Goal: Communication & Community: Ask a question

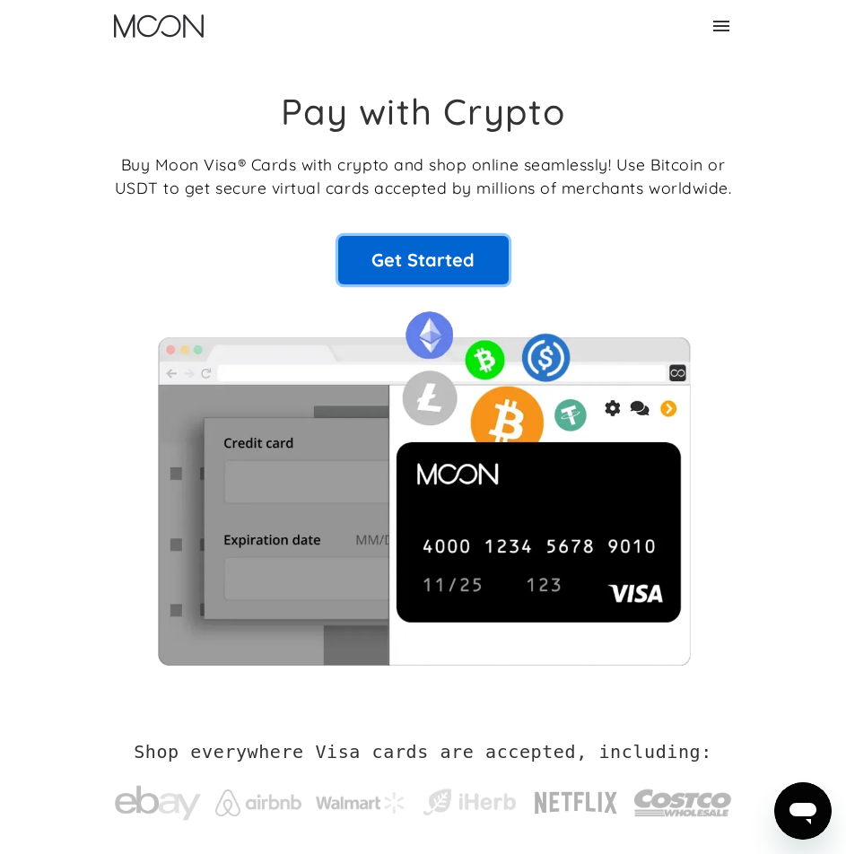
click at [445, 241] on link "Get Started" at bounding box center [423, 260] width 170 height 48
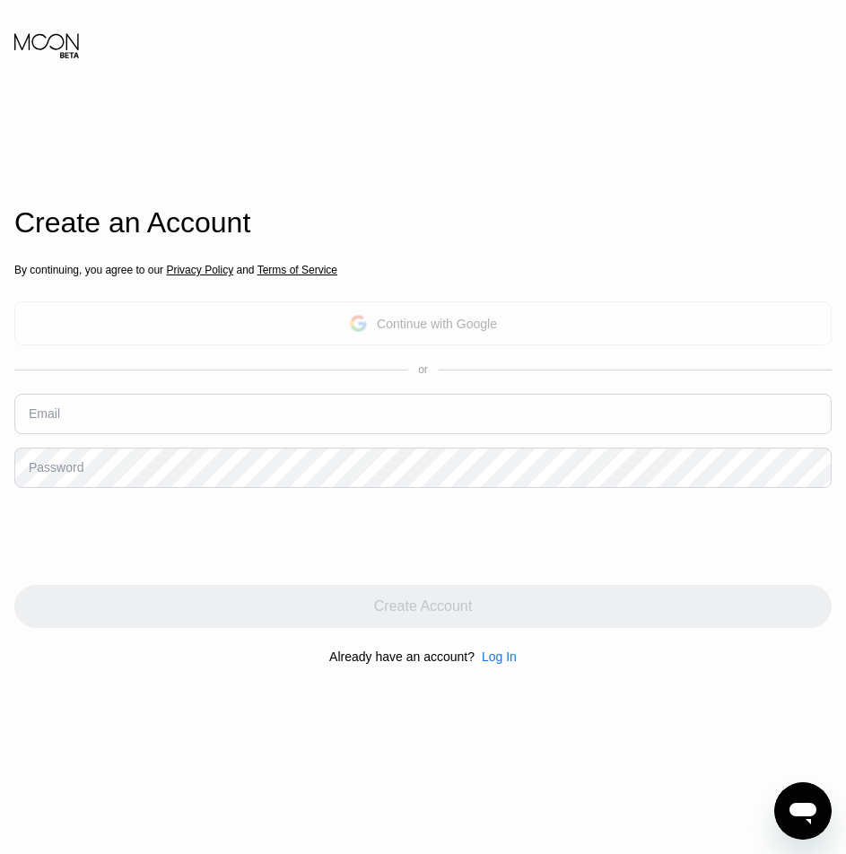
click at [490, 344] on div "Continue with Google" at bounding box center [422, 323] width 817 height 44
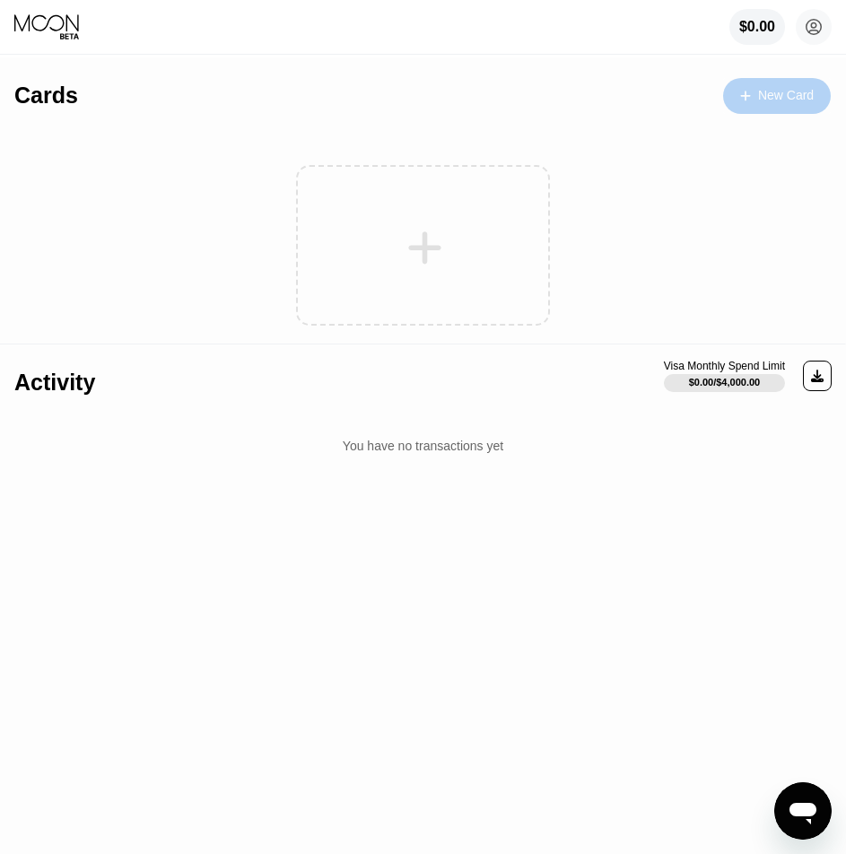
click at [766, 93] on div "New Card" at bounding box center [786, 95] width 56 height 15
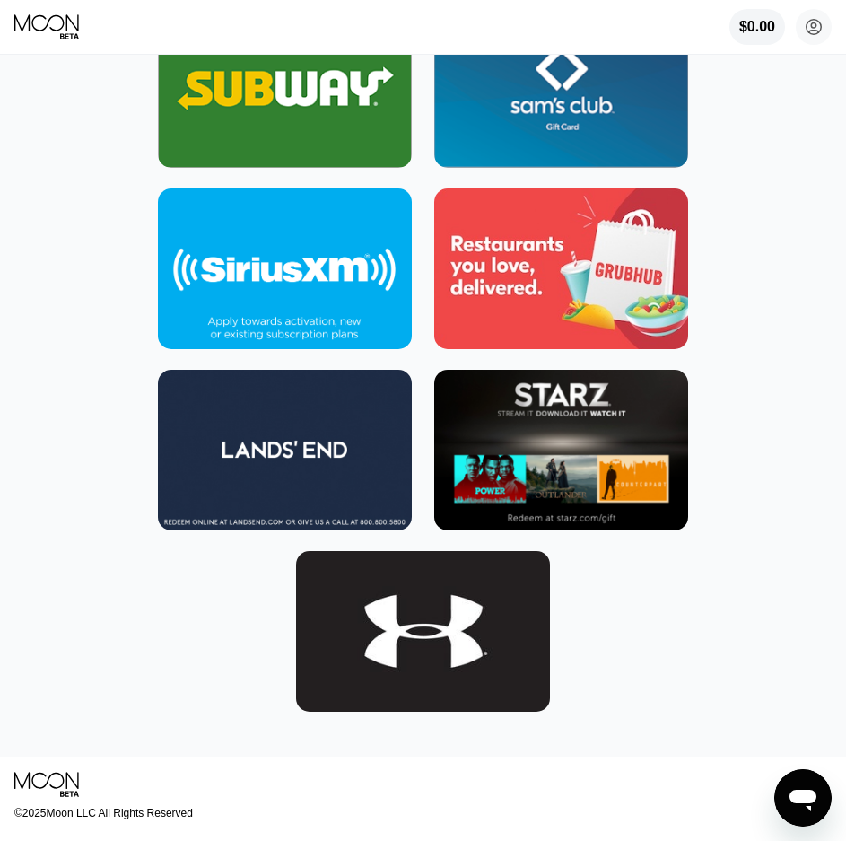
scroll to position [8523, 0]
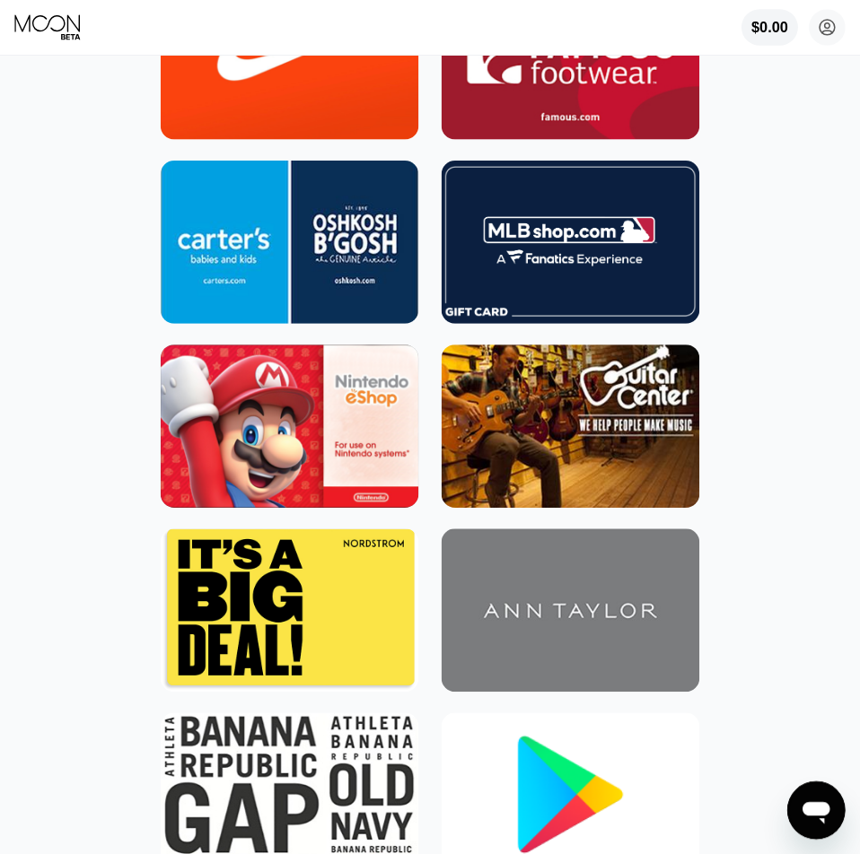
scroll to position [0, 0]
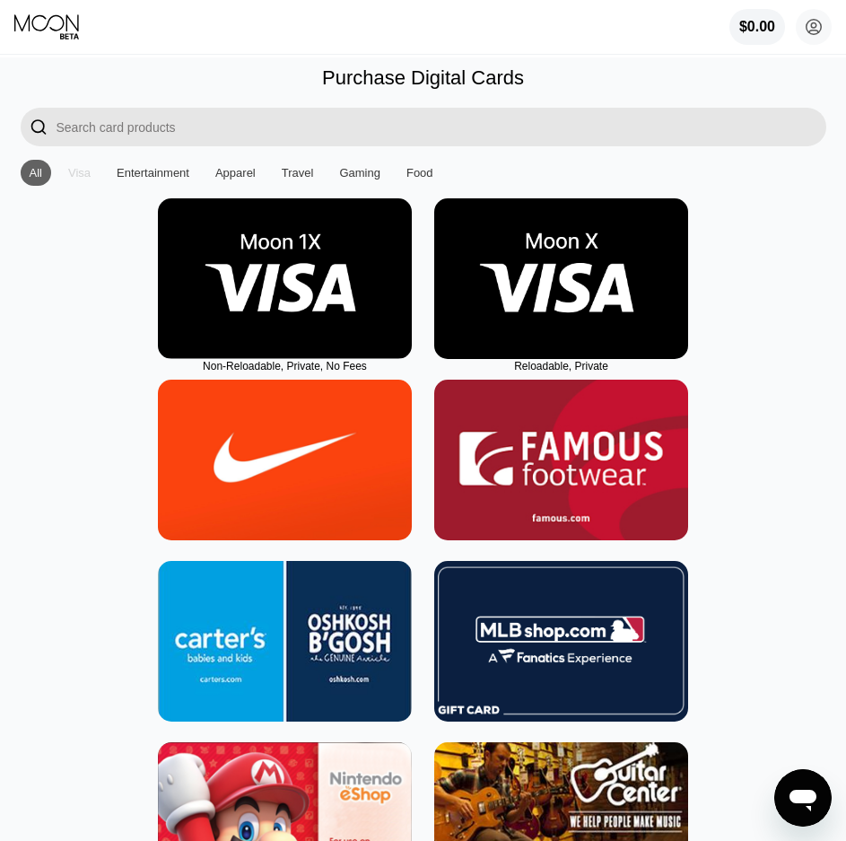
click at [86, 173] on div "Visa" at bounding box center [79, 172] width 22 height 13
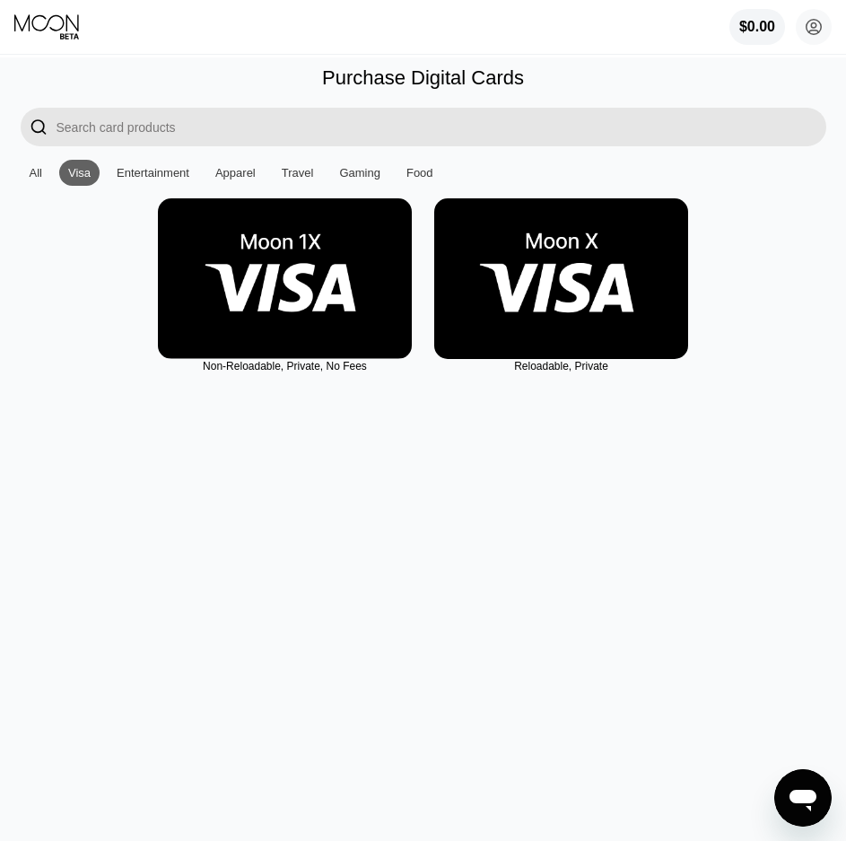
click at [330, 303] on img at bounding box center [285, 278] width 254 height 161
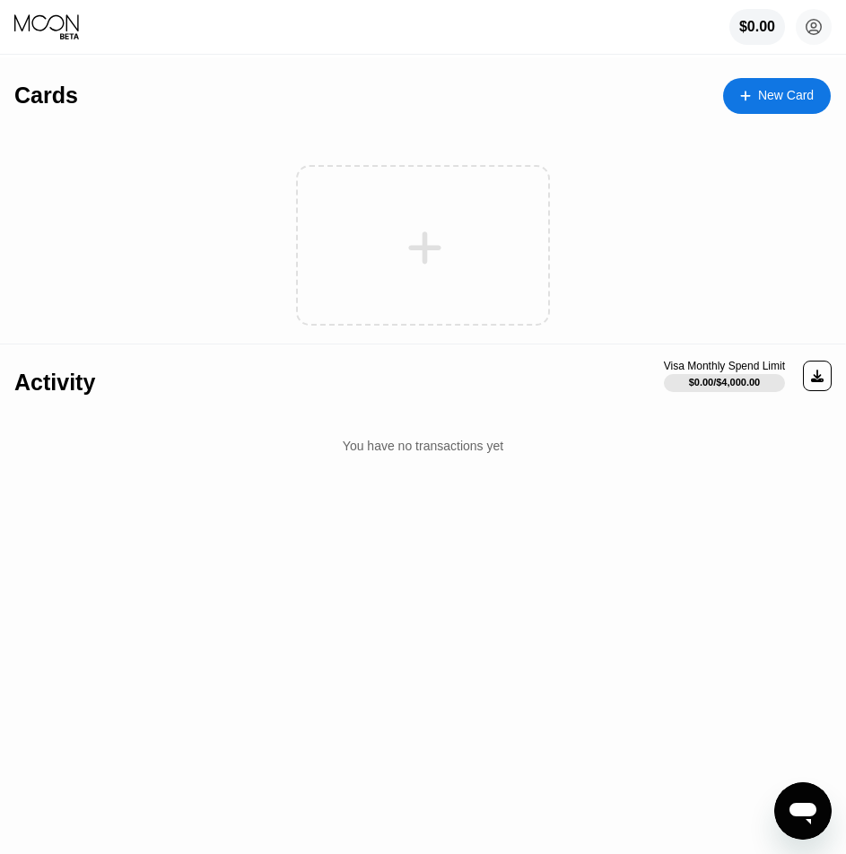
click at [433, 230] on icon at bounding box center [424, 248] width 35 height 40
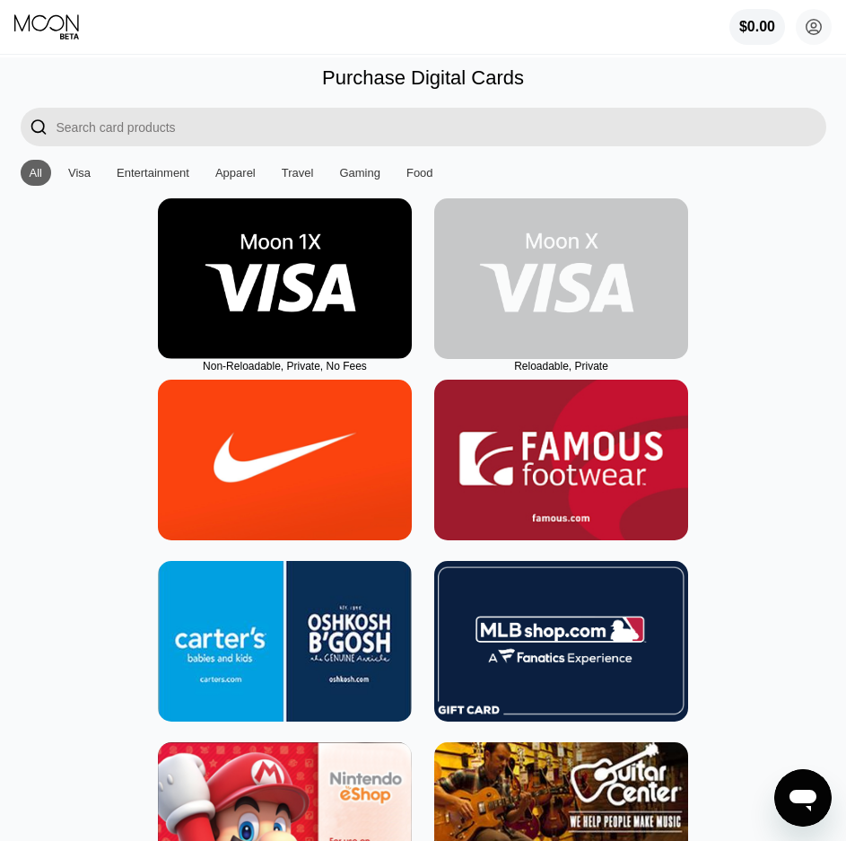
click at [489, 294] on img at bounding box center [561, 278] width 254 height 161
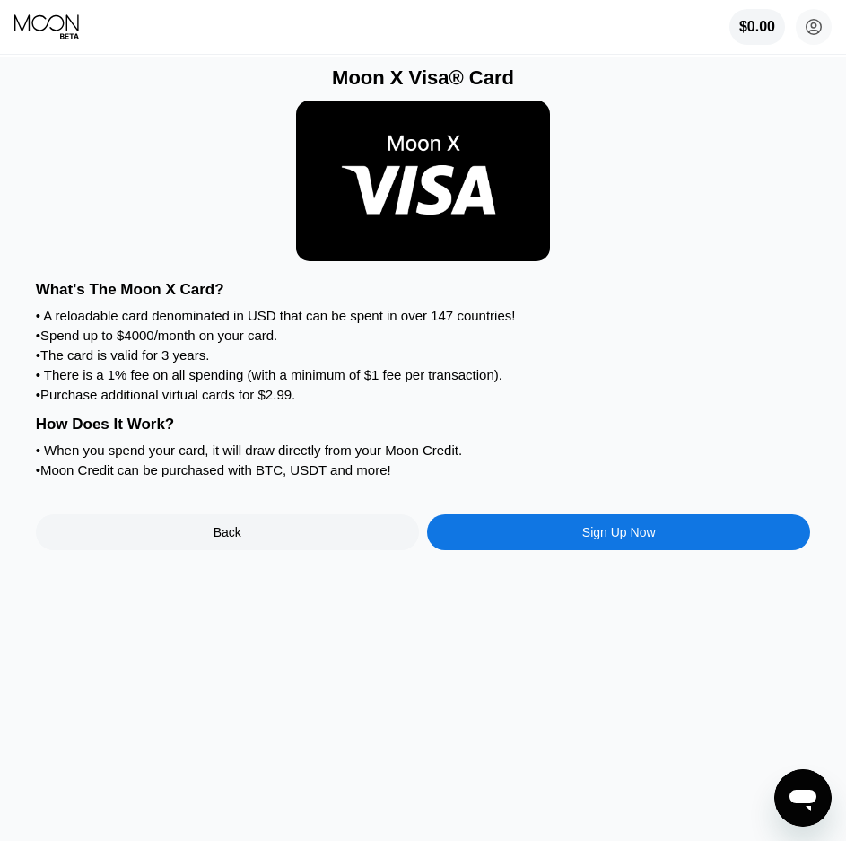
click at [381, 321] on div "• A reloadable card denominated in USD that can be spent in over 147 countries!" at bounding box center [423, 315] width 775 height 15
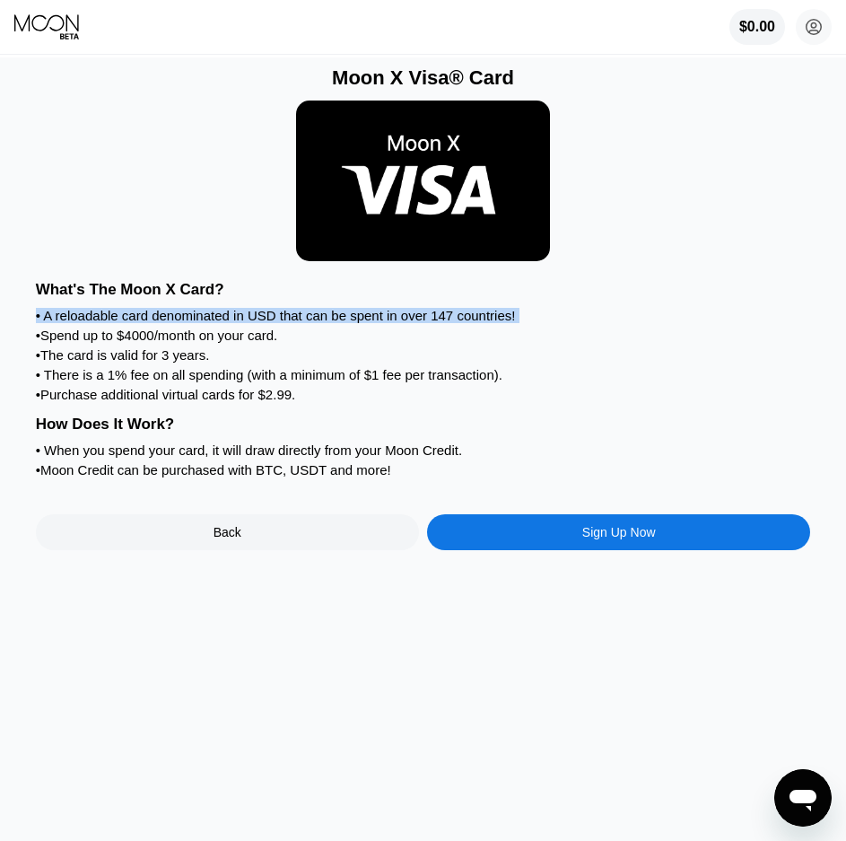
click at [381, 321] on div "• A reloadable card denominated in USD that can be spent in over 147 countries!" at bounding box center [423, 315] width 775 height 15
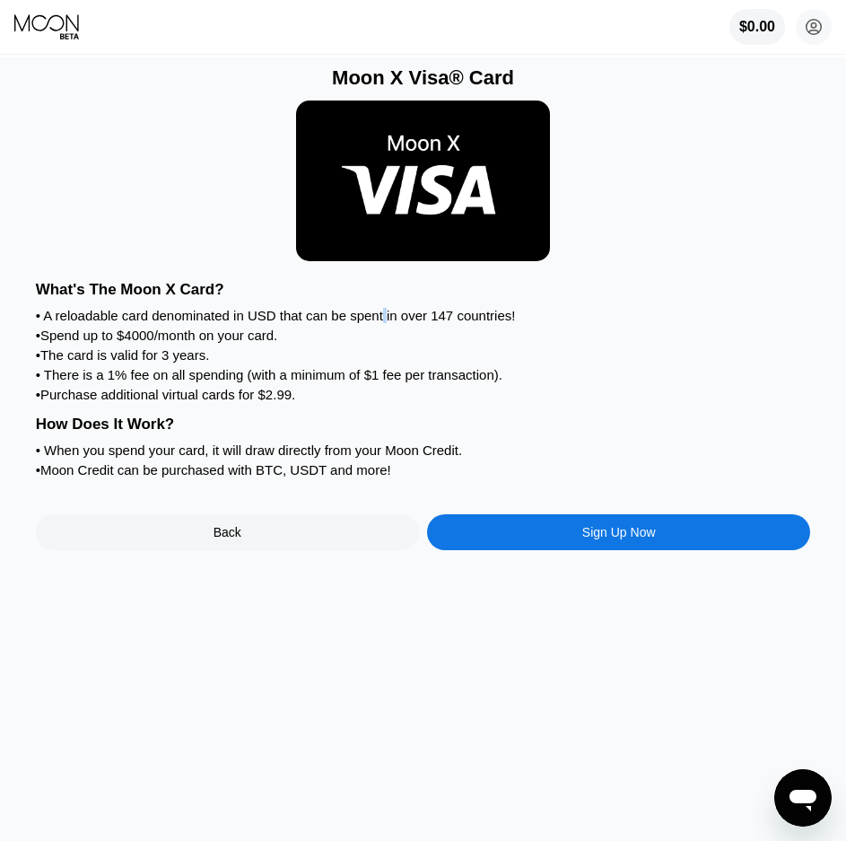
click at [381, 321] on div "• A reloadable card denominated in USD that can be spent in over 147 countries!" at bounding box center [423, 315] width 775 height 15
click at [155, 382] on div "• There is a 1% fee on all spending (with a minimum of $1 fee per transaction)." at bounding box center [423, 374] width 775 height 15
click at [196, 402] on div "• Purchase additional virtual cards for $2.99." at bounding box center [423, 394] width 775 height 15
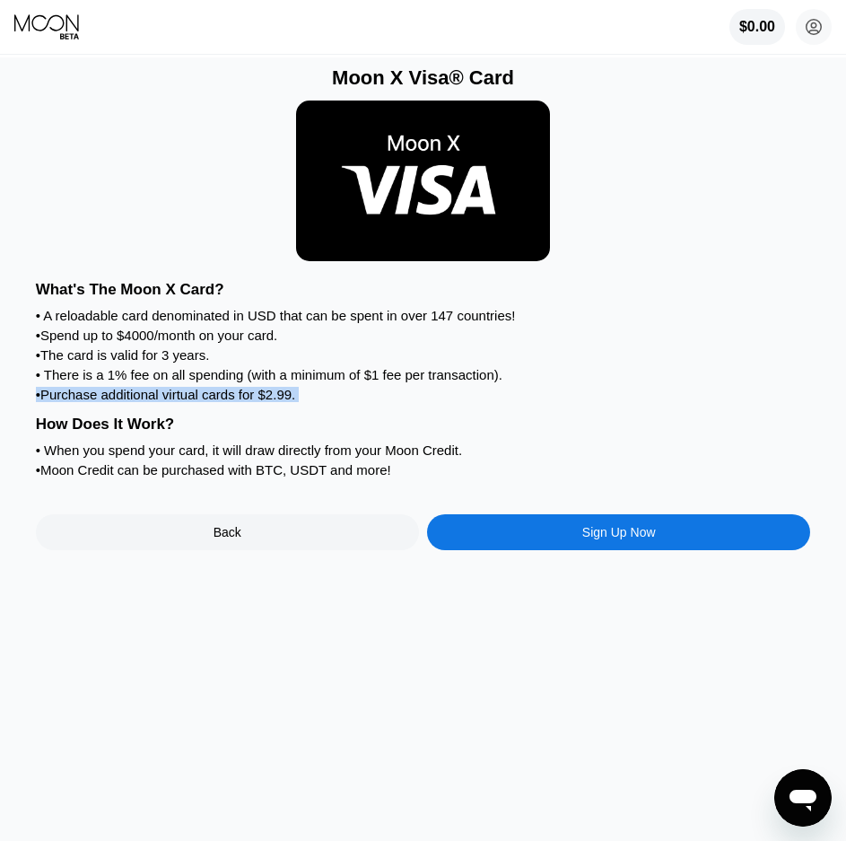
copy div "• Purchase additional virtual cards for $2.99."
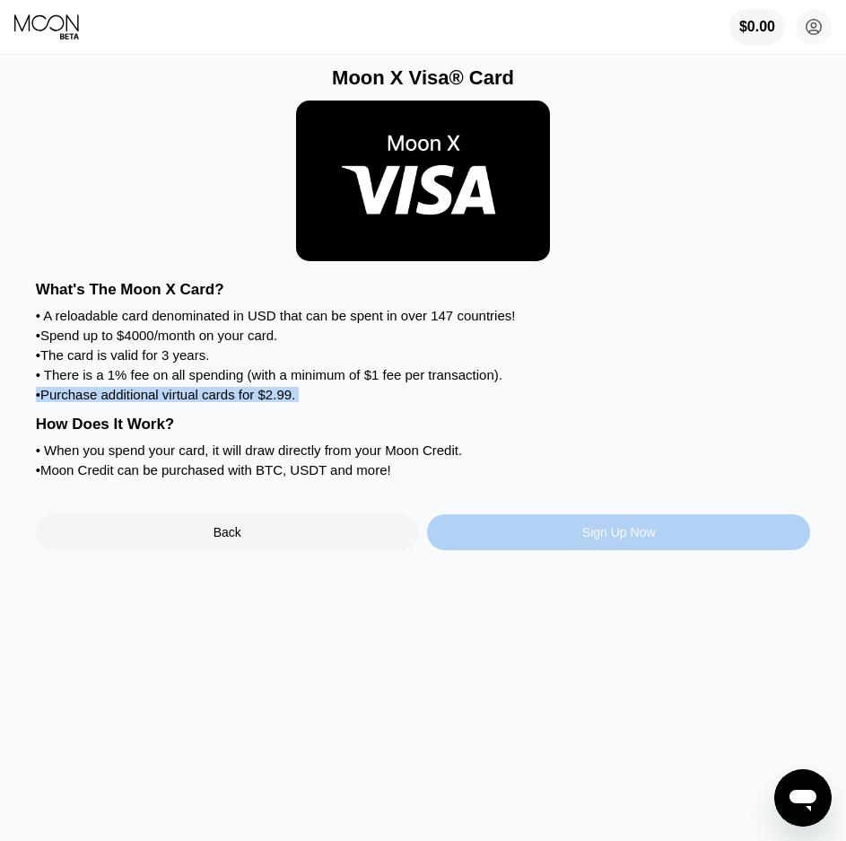
click at [545, 550] on div "Sign Up Now" at bounding box center [618, 532] width 383 height 36
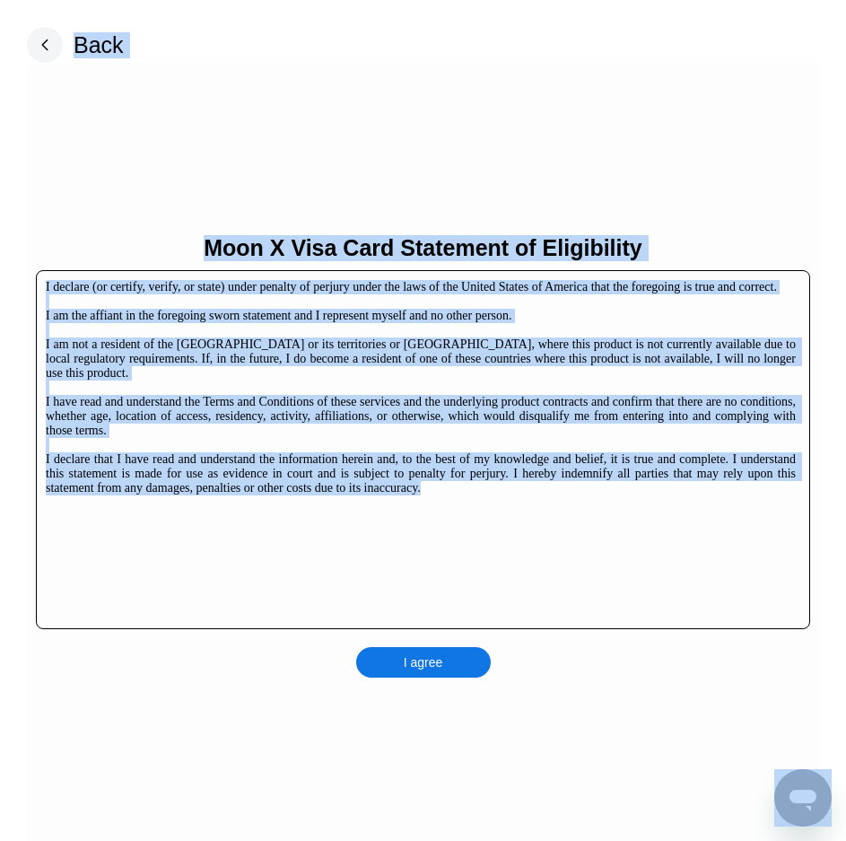
drag, startPoint x: 533, startPoint y: 527, endPoint x: -1, endPoint y: 239, distance: 606.6
click at [0, 239] on html "$0.00 Максим Родичев vymasfyaya@gmail.com  Home Settings Support Careers About…" at bounding box center [423, 420] width 846 height 841
copy body "© 2025 Moon LLC All Rights Reserved Company About Us Careers Contact Us Legal T…"
click at [109, 345] on div "I declare (or certify, verify, or state) under penalty of perjury under the law…" at bounding box center [421, 387] width 750 height 215
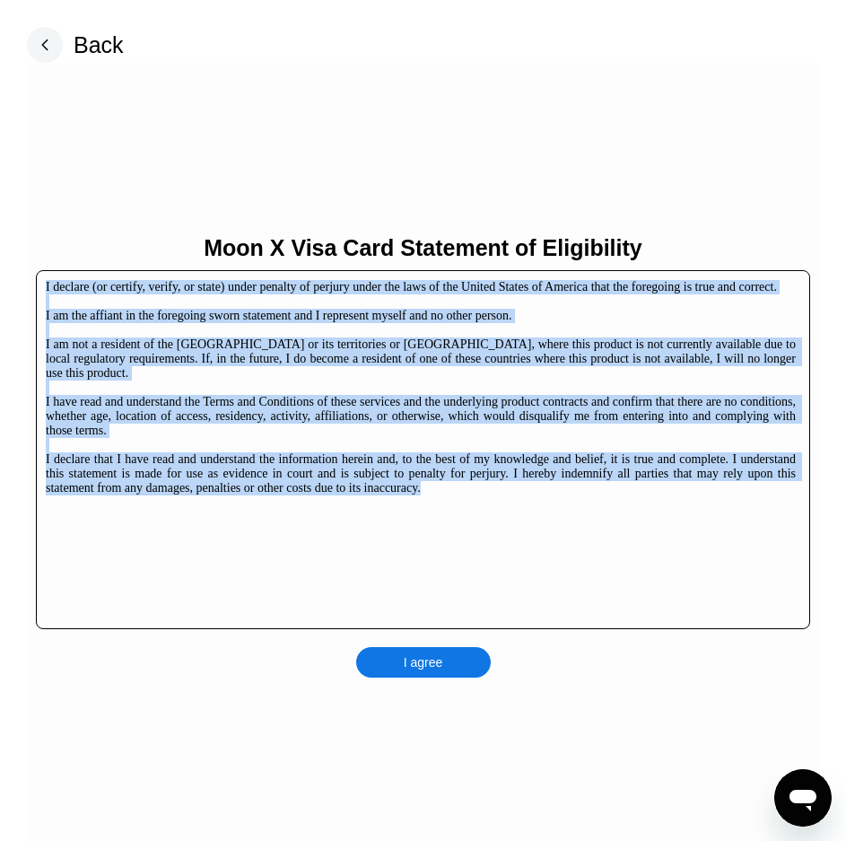
drag, startPoint x: 446, startPoint y: 501, endPoint x: 47, endPoint y: 288, distance: 452.3
click at [47, 288] on div "I declare (or certify, verify, or state) under penalty of perjury under the law…" at bounding box center [423, 449] width 774 height 359
copy div "I declare (or certify, verify, or state) under penalty of perjury under the law…"
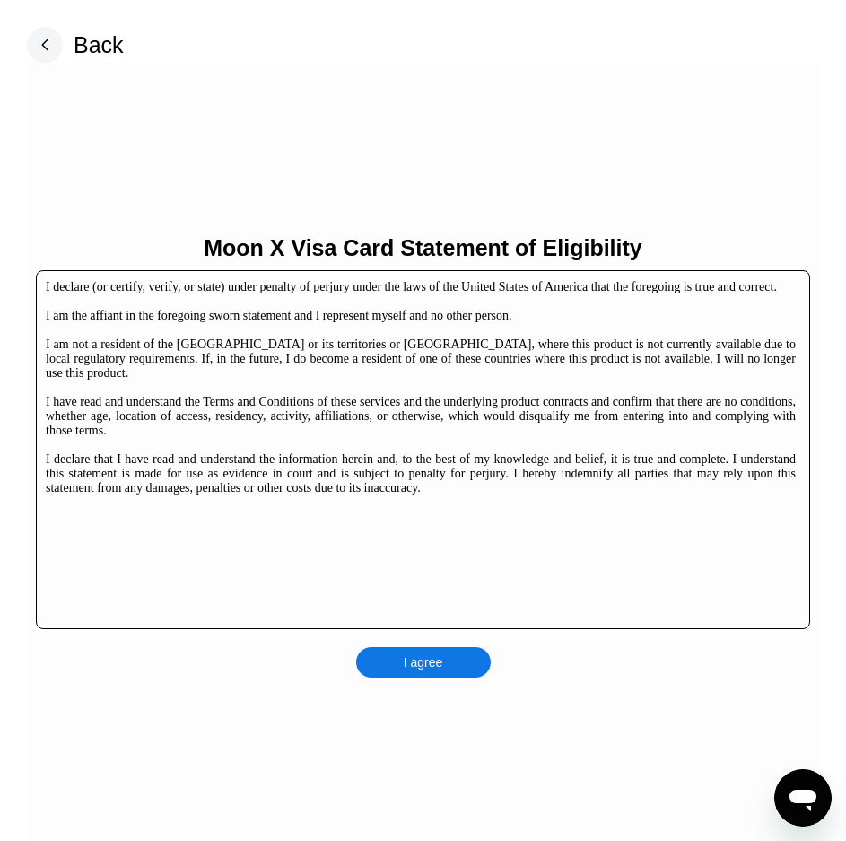
click at [452, 681] on div "Moon X Visa Card Statement of Eligibility I declare (or certify, verify, or sta…" at bounding box center [423, 456] width 792 height 787
click at [433, 659] on div "I agree" at bounding box center [423, 662] width 39 height 16
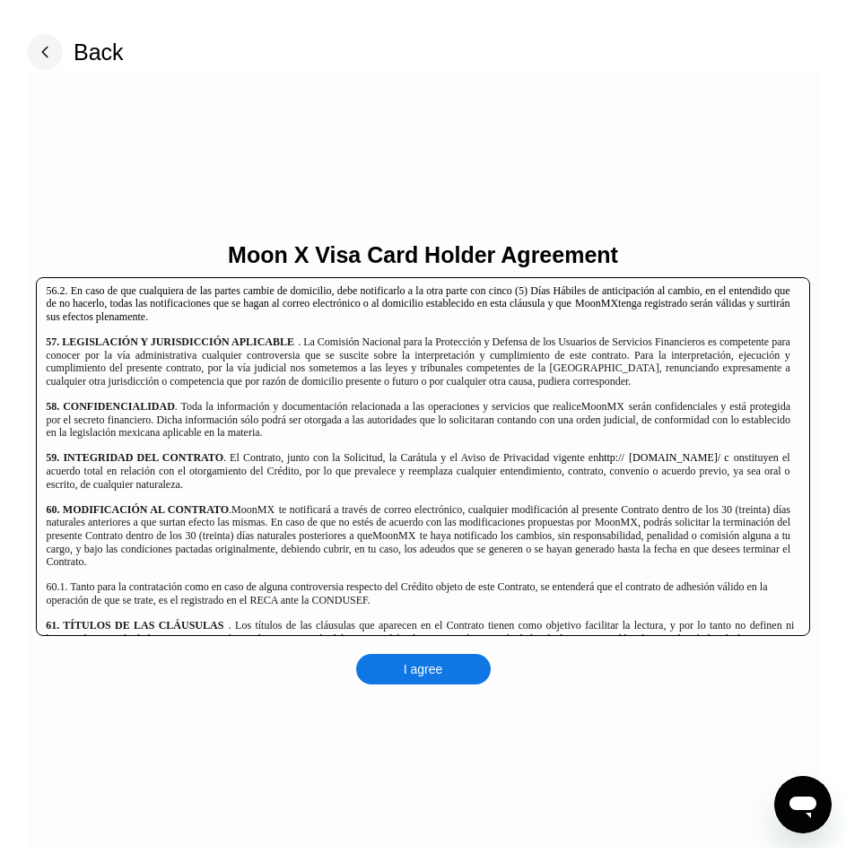
scroll to position [10058, 0]
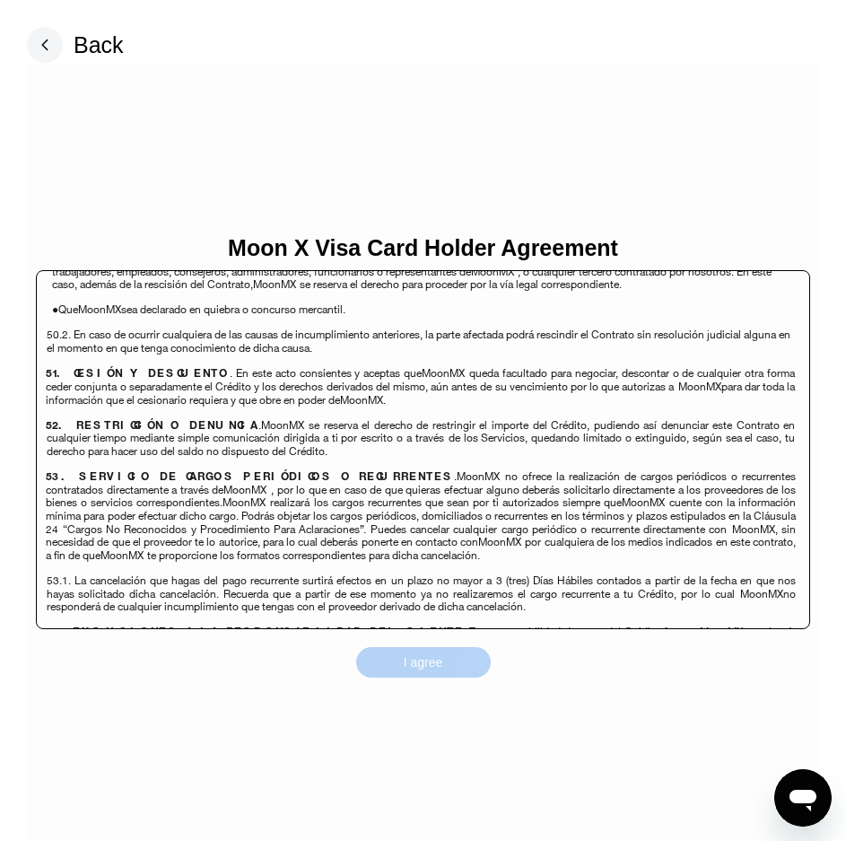
click at [391, 668] on div "I agree" at bounding box center [423, 662] width 135 height 31
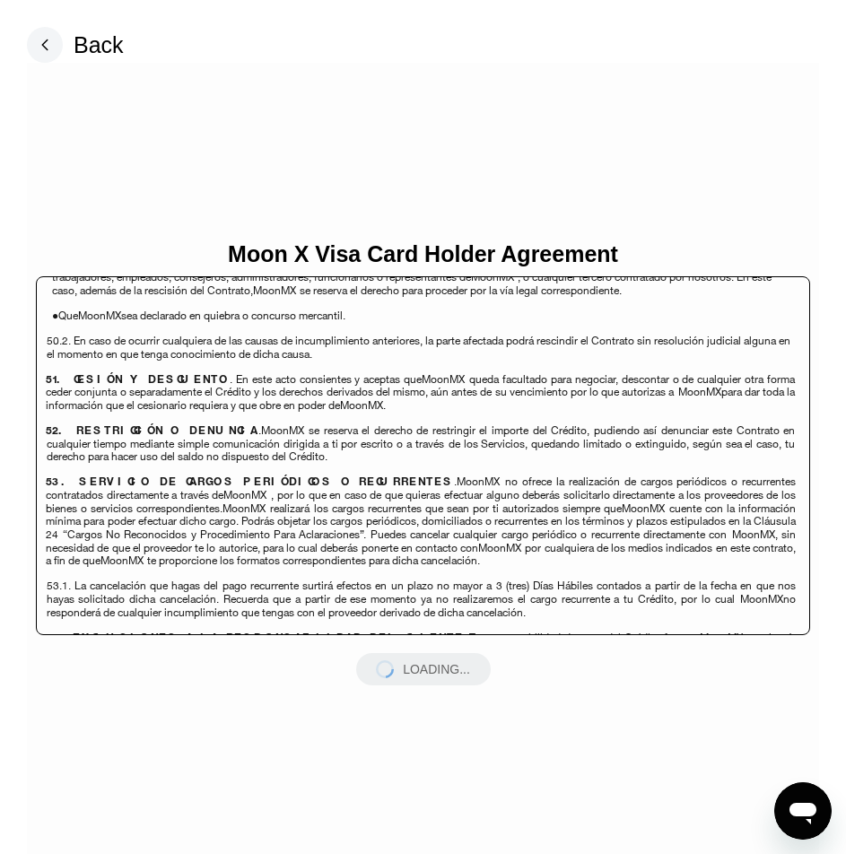
scroll to position [10058, 0]
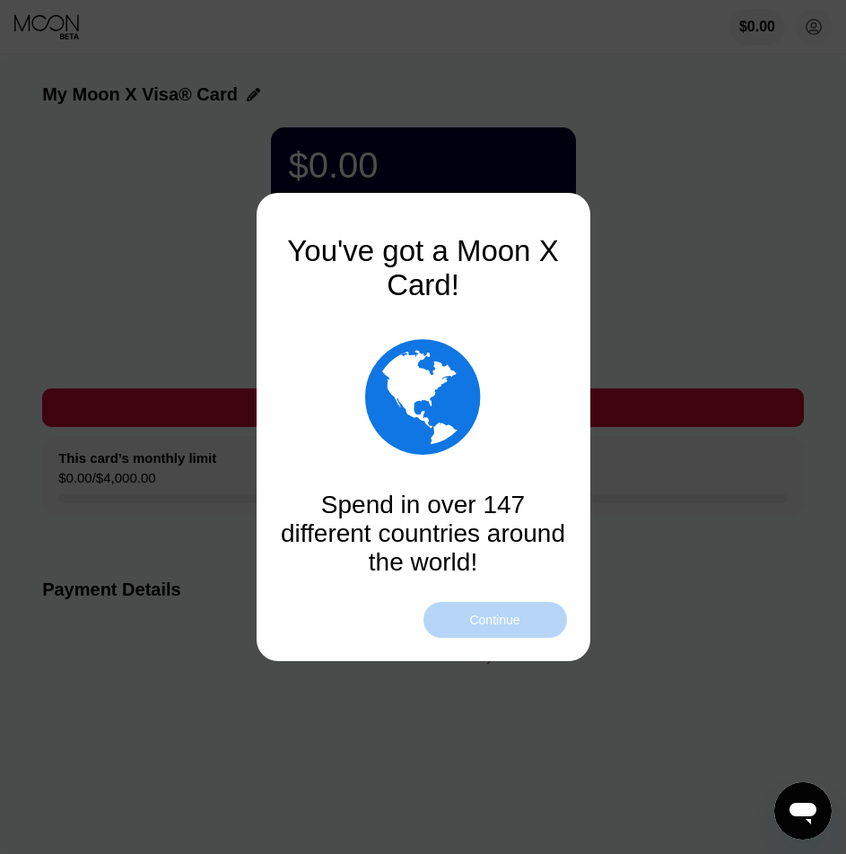
click at [501, 614] on div "Continue" at bounding box center [494, 620] width 50 height 14
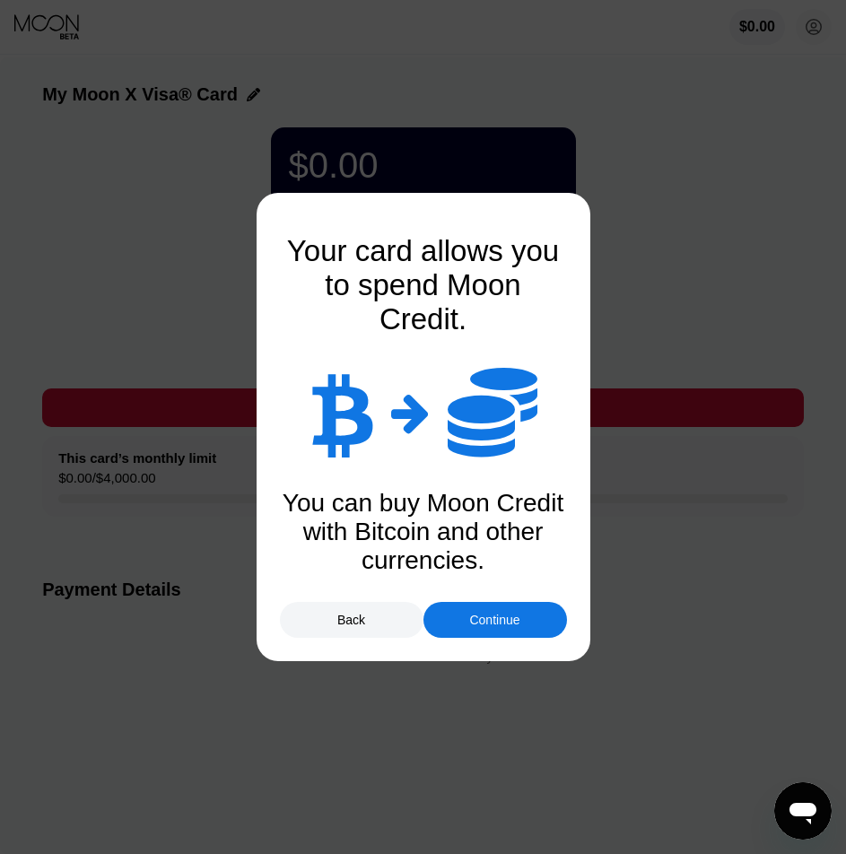
click at [498, 638] on div at bounding box center [430, 427] width 860 height 854
click at [498, 636] on div "Continue" at bounding box center [495, 620] width 144 height 36
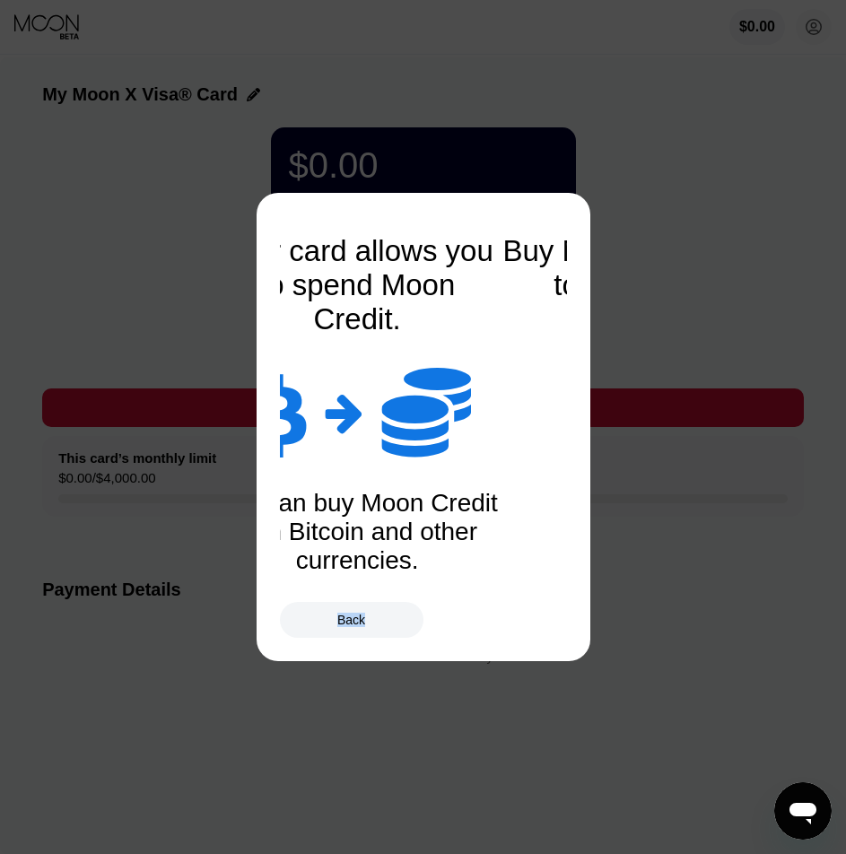
click at [498, 636] on div "Back" at bounding box center [423, 620] width 287 height 36
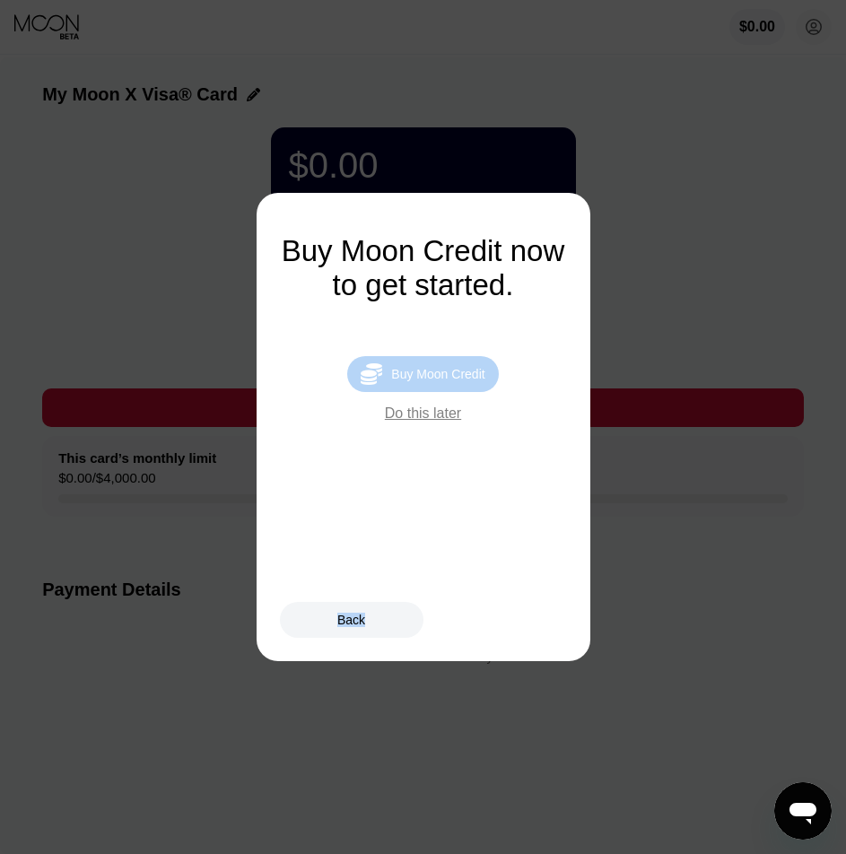
click at [430, 392] on div " Buy Moon Credit" at bounding box center [422, 374] width 151 height 36
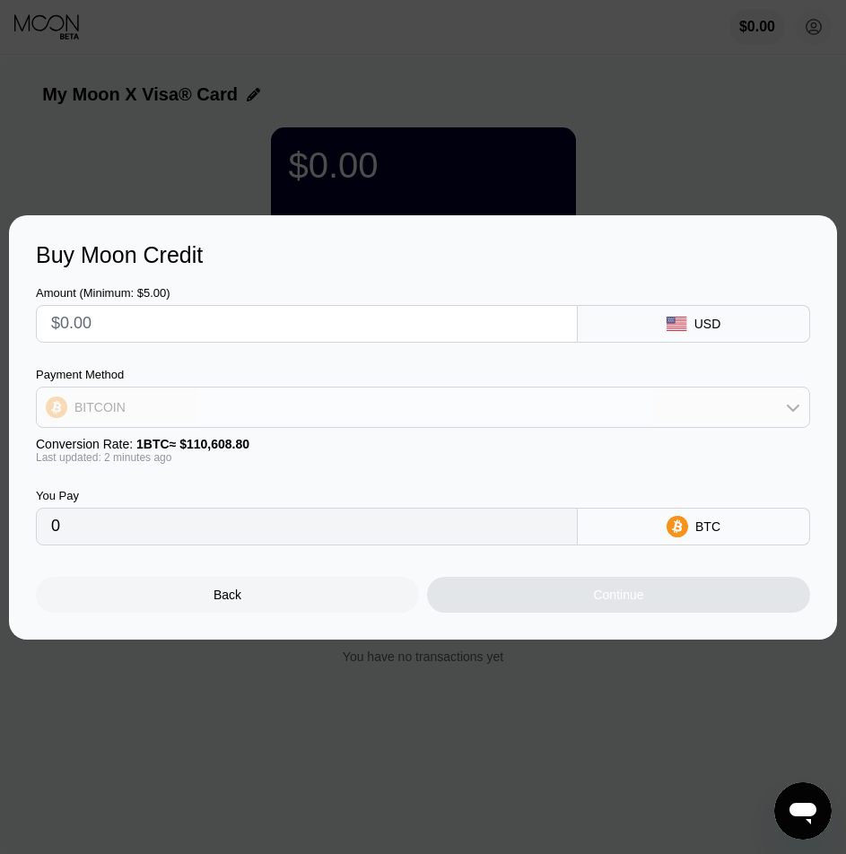
click at [353, 421] on div "BITCOIN" at bounding box center [423, 407] width 772 height 36
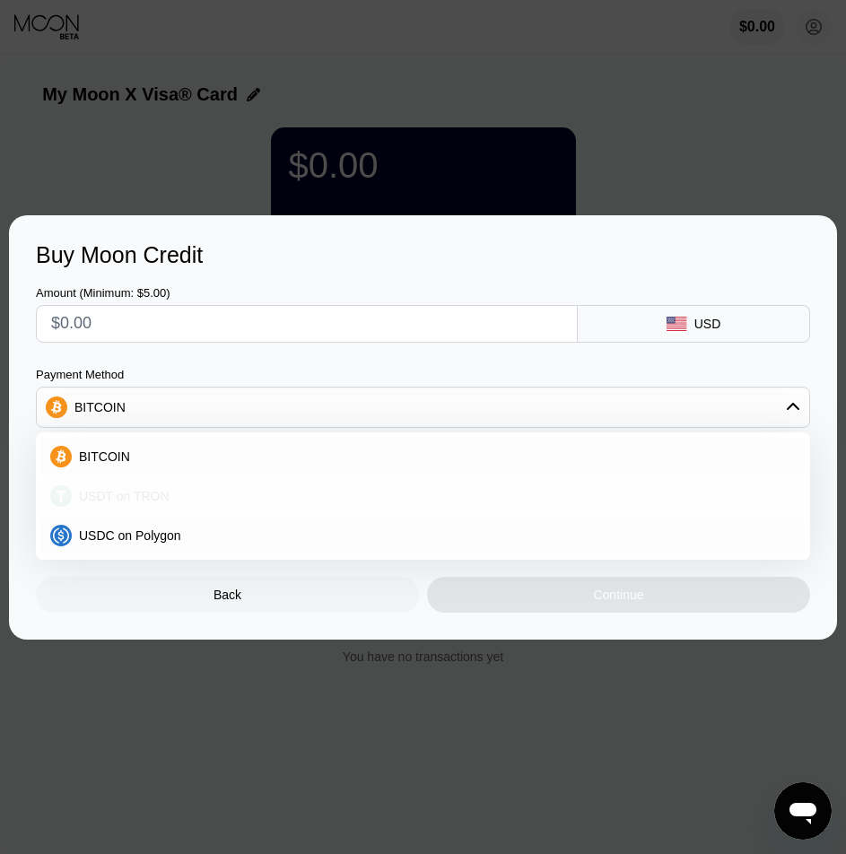
click at [185, 490] on div "USDT on TRON" at bounding box center [434, 496] width 724 height 14
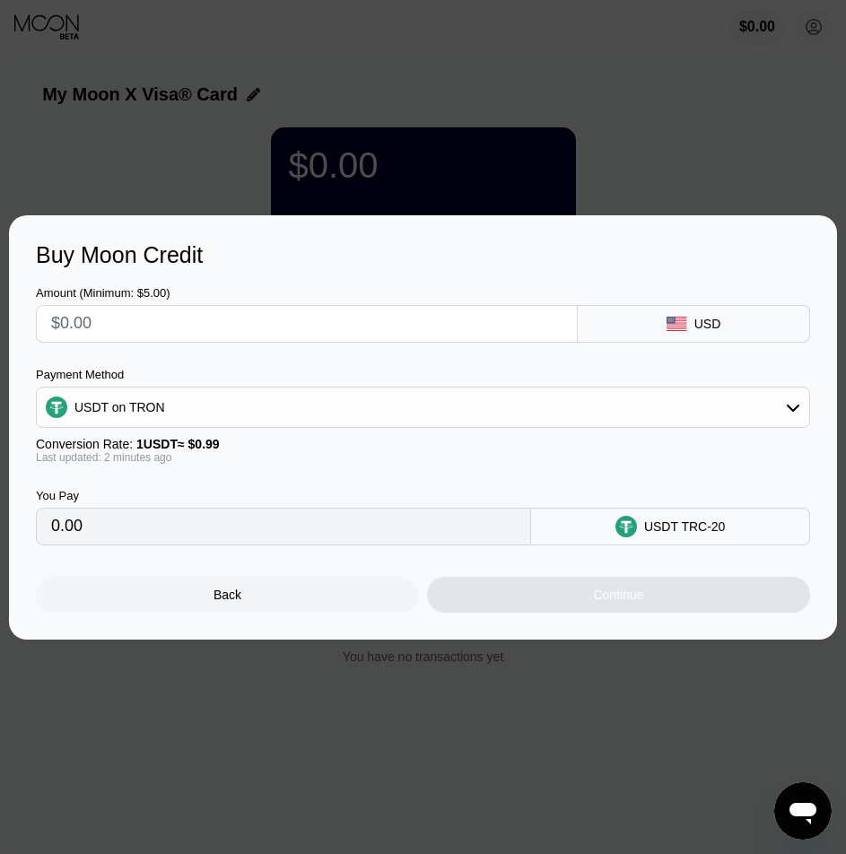
click at [225, 431] on div "Payment Method USDT on TRON Conversion Rate: 1 USDT ≈ $0.99 Last updated: 2 min…" at bounding box center [423, 416] width 774 height 96
click at [231, 413] on div "USDT on TRON" at bounding box center [423, 407] width 772 height 36
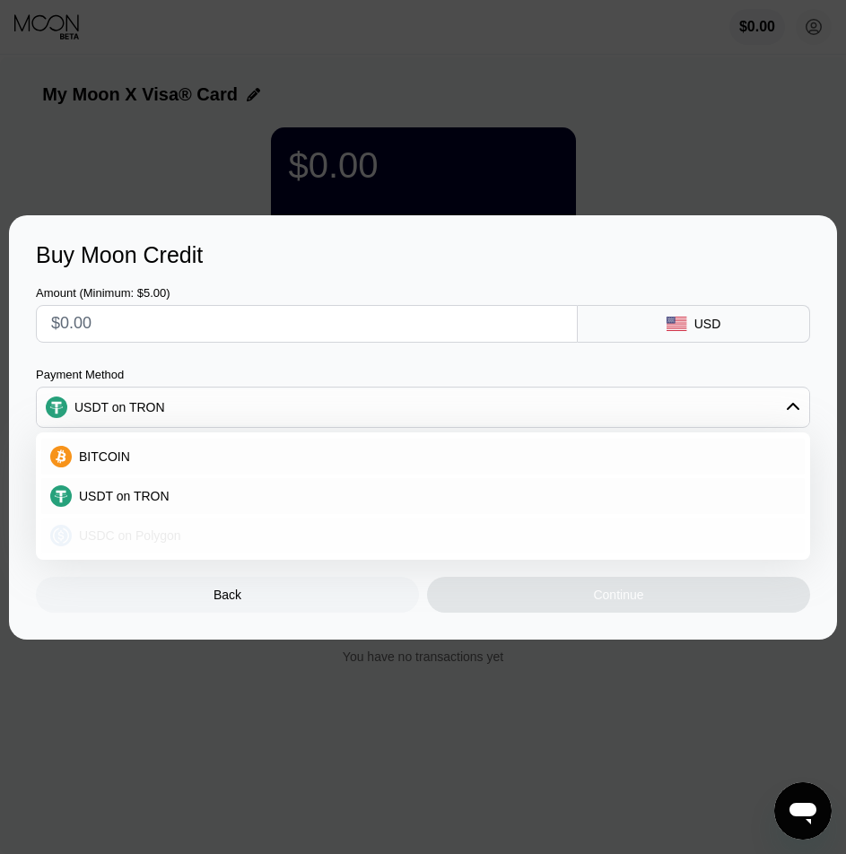
click at [99, 548] on div "USDC on Polygon" at bounding box center [423, 536] width 764 height 36
type input "0"
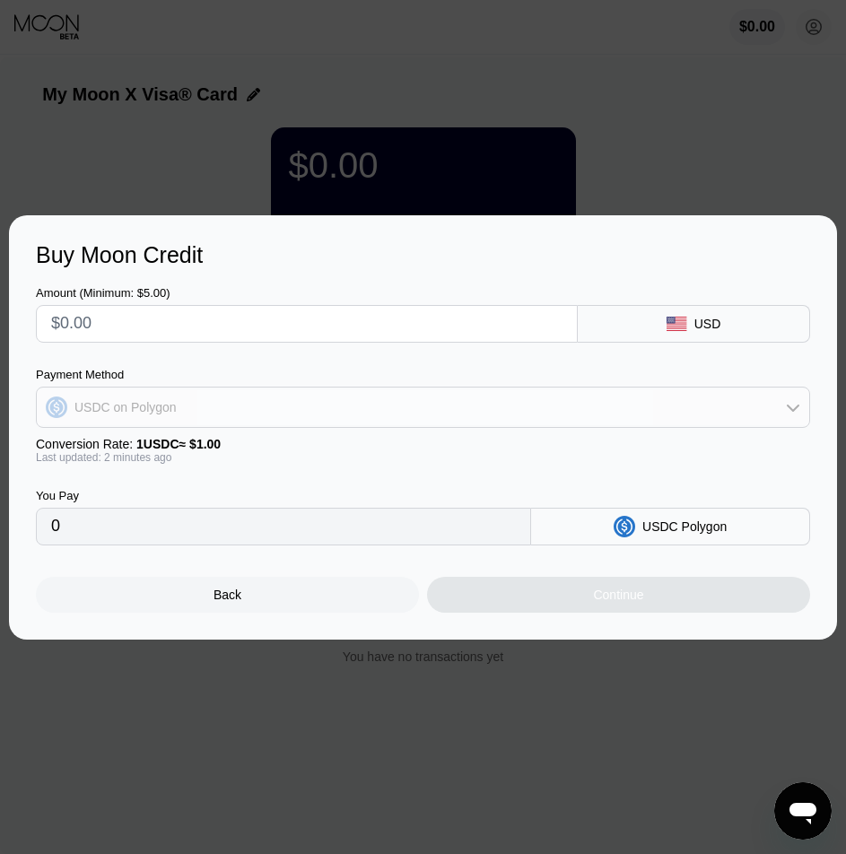
click at [211, 395] on div "USDC on Polygon" at bounding box center [423, 407] width 772 height 36
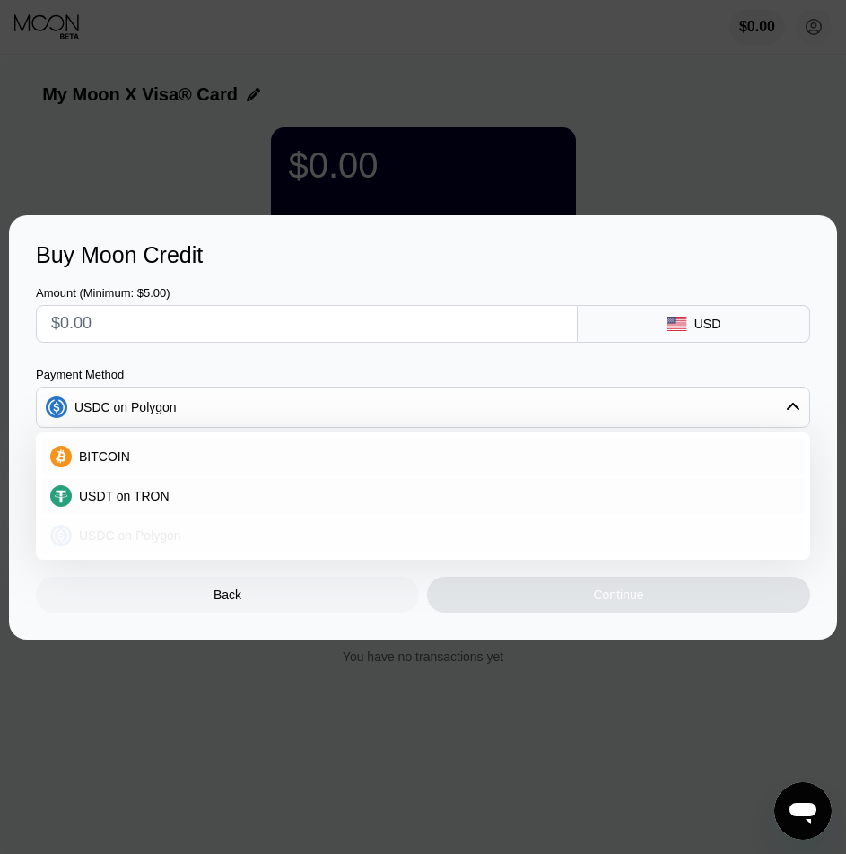
click at [105, 526] on div "USDC on Polygon" at bounding box center [423, 536] width 764 height 36
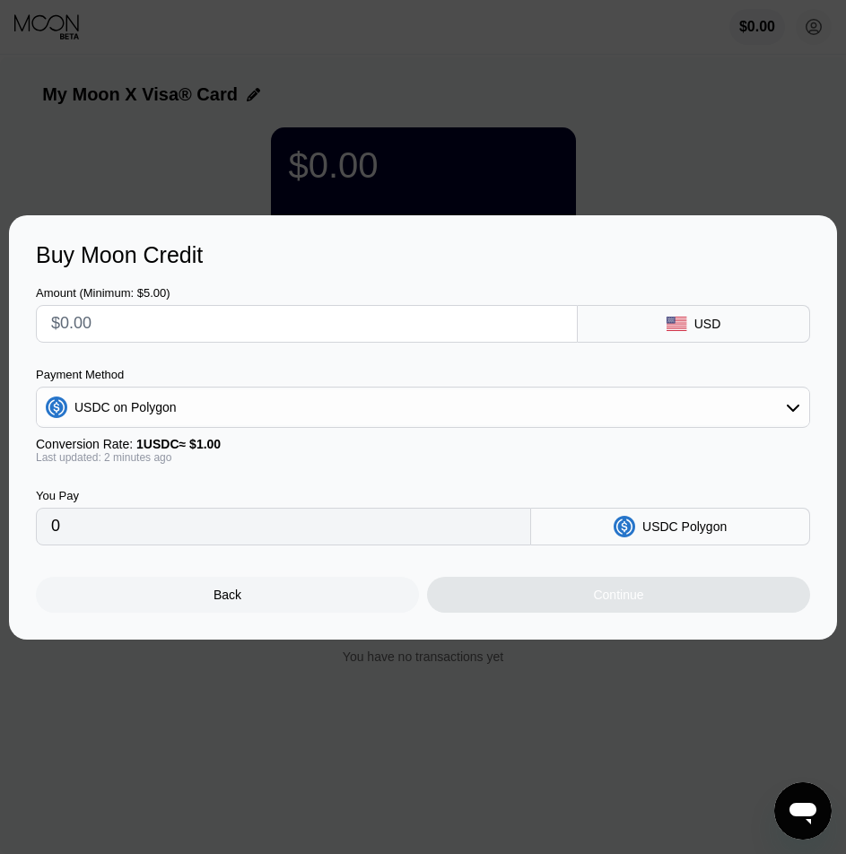
click at [640, 528] on div "USDC Polygon" at bounding box center [670, 527] width 279 height 38
drag, startPoint x: 436, startPoint y: 563, endPoint x: 441, endPoint y: 527, distance: 36.3
click at [441, 527] on div "Amount (Minimum: $5.00) USD Payment Method USDC on Polygon Conversion Rate: 1 U…" at bounding box center [423, 440] width 774 height 345
click at [441, 527] on input "0" at bounding box center [283, 527] width 465 height 36
click at [455, 345] on div "Amount (Minimum: $5.00) USD Payment Method USDC on Polygon Conversion Rate: 1 U…" at bounding box center [423, 406] width 774 height 277
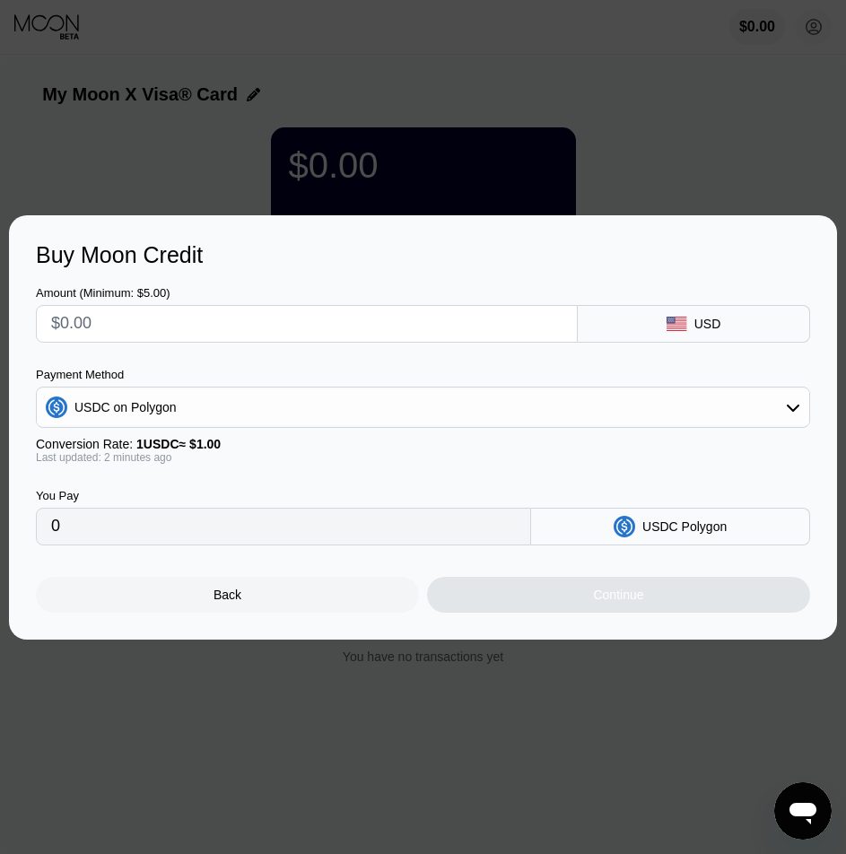
click at [457, 328] on input "text" at bounding box center [306, 324] width 511 height 36
type input "$5"
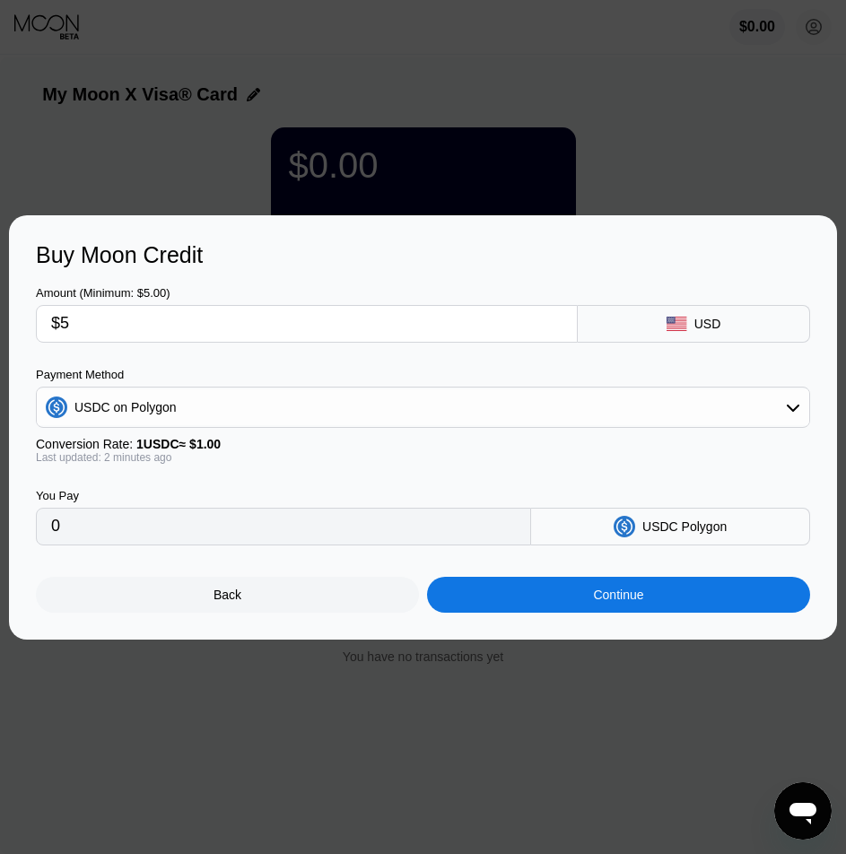
type input "5.00000000"
type input "$5"
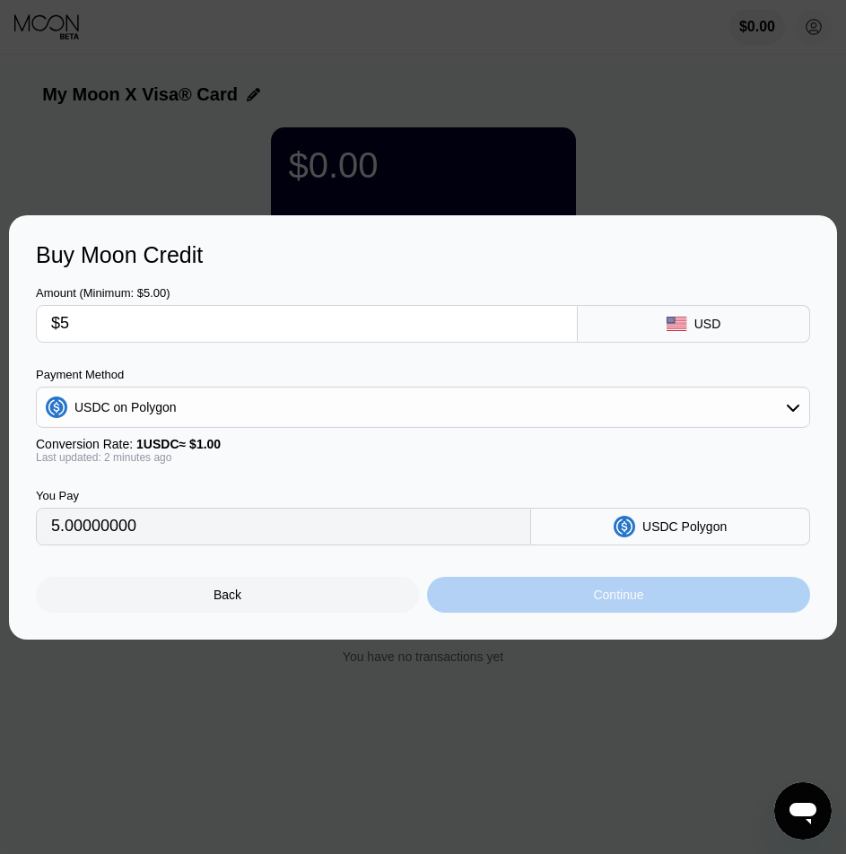
click at [550, 613] on div "Continue" at bounding box center [618, 595] width 383 height 36
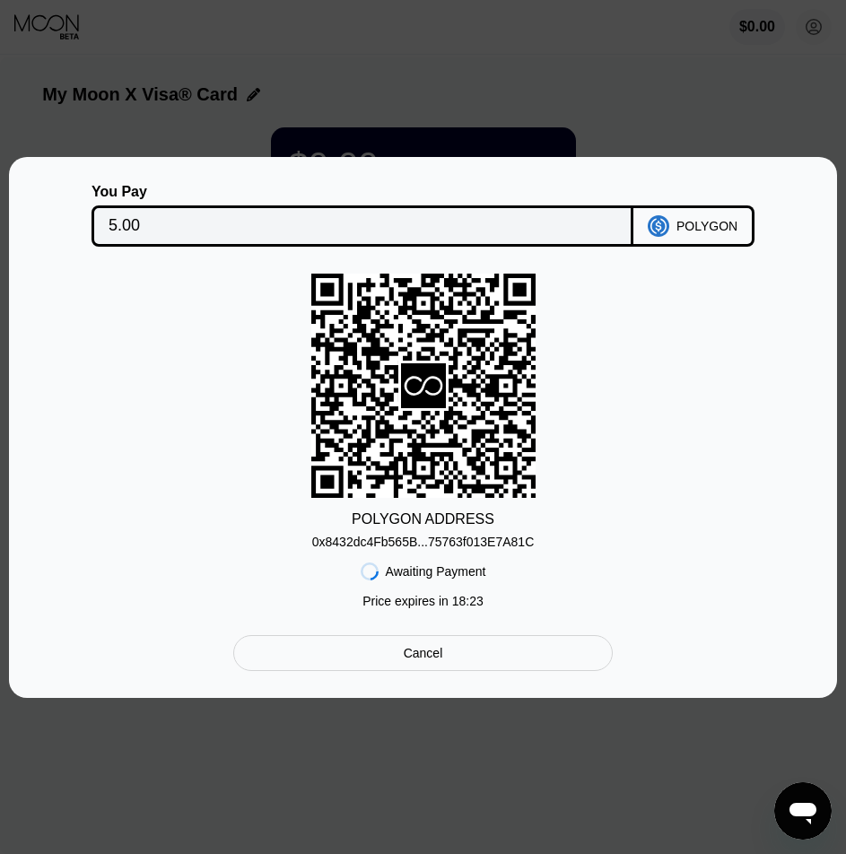
click at [404, 545] on div "0x8432dc4Fb565B...75763f013E7A81C" at bounding box center [423, 542] width 223 height 14
click at [541, 108] on div at bounding box center [430, 427] width 860 height 854
click at [472, 652] on div "Cancel" at bounding box center [423, 653] width 380 height 36
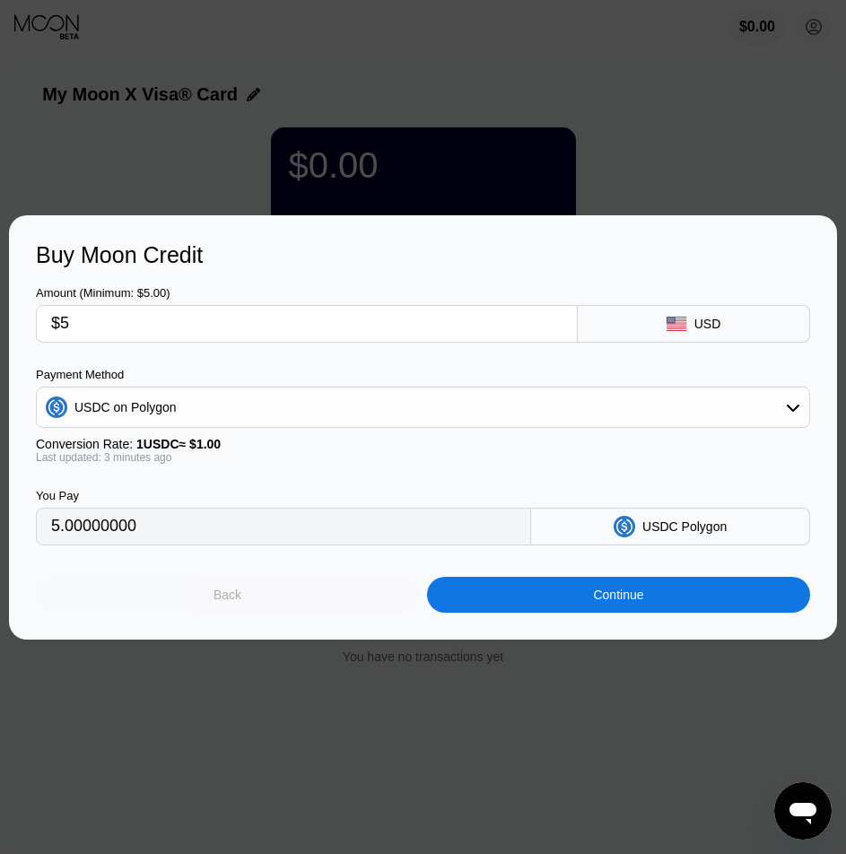
click at [371, 590] on div "Back" at bounding box center [227, 595] width 383 height 36
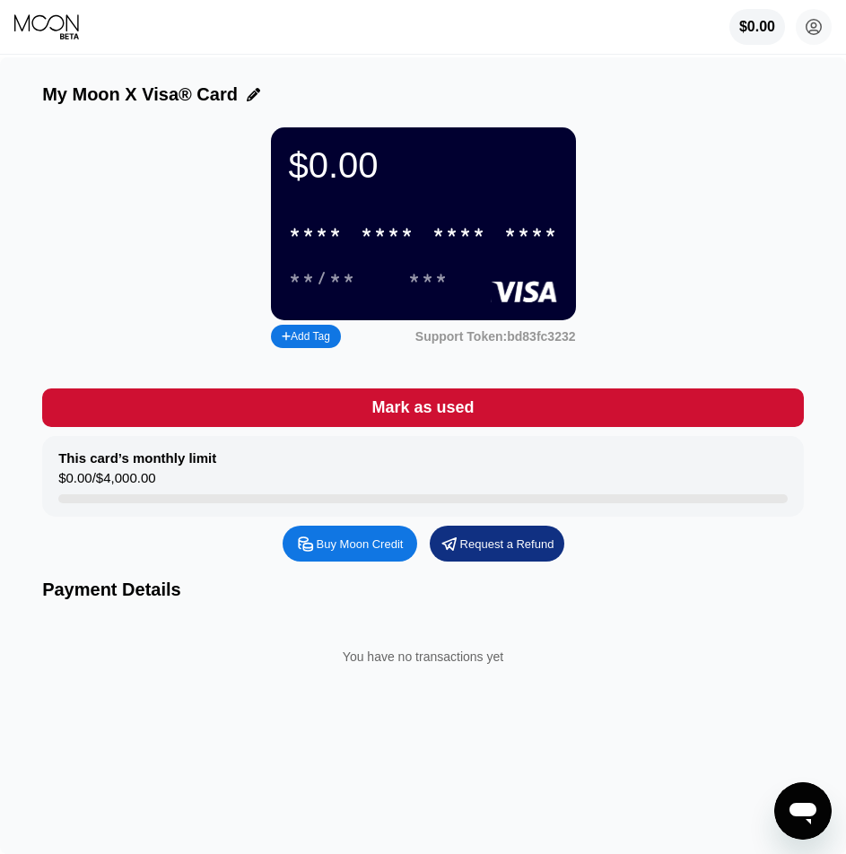
click at [439, 185] on div "$0.00" at bounding box center [423, 165] width 269 height 40
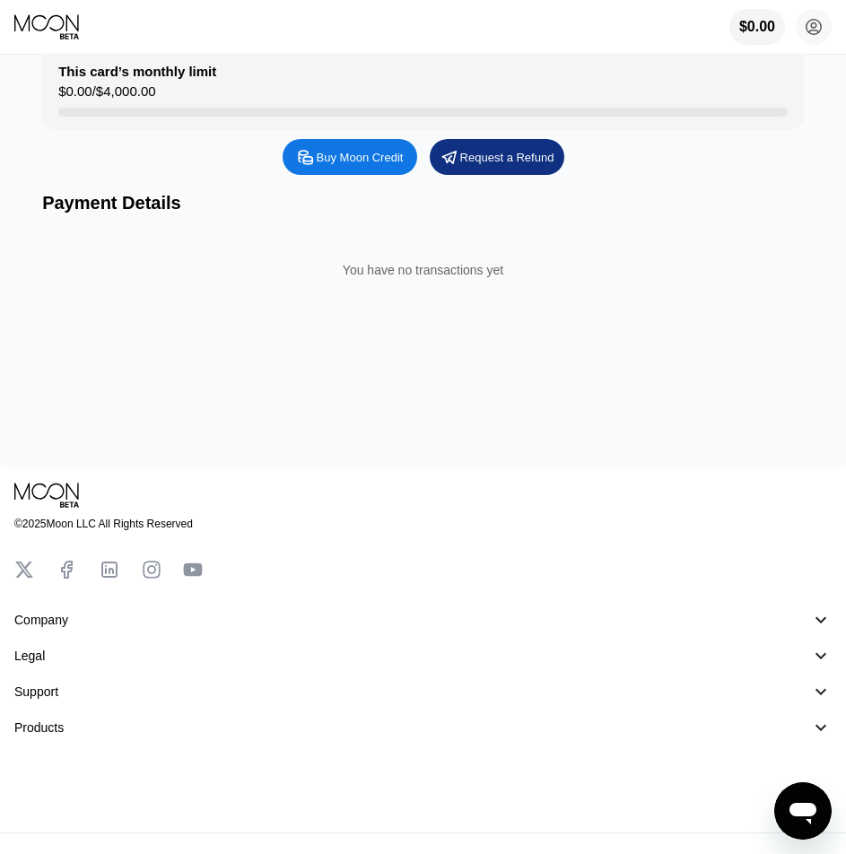
scroll to position [198, 0]
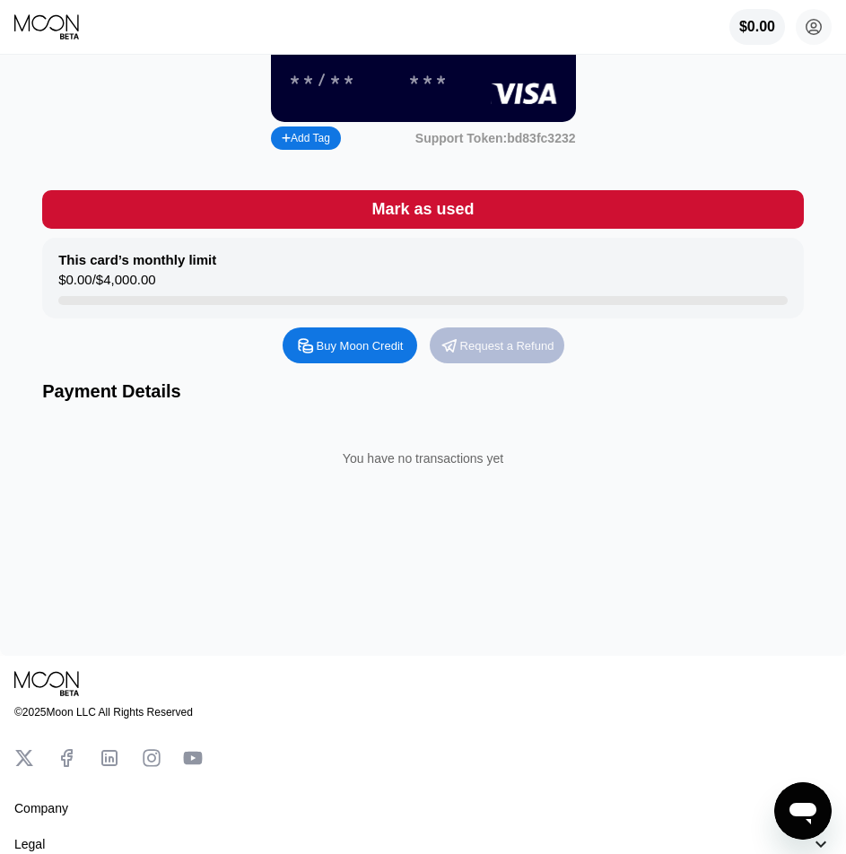
click at [478, 353] on div "Request a Refund" at bounding box center [507, 345] width 94 height 15
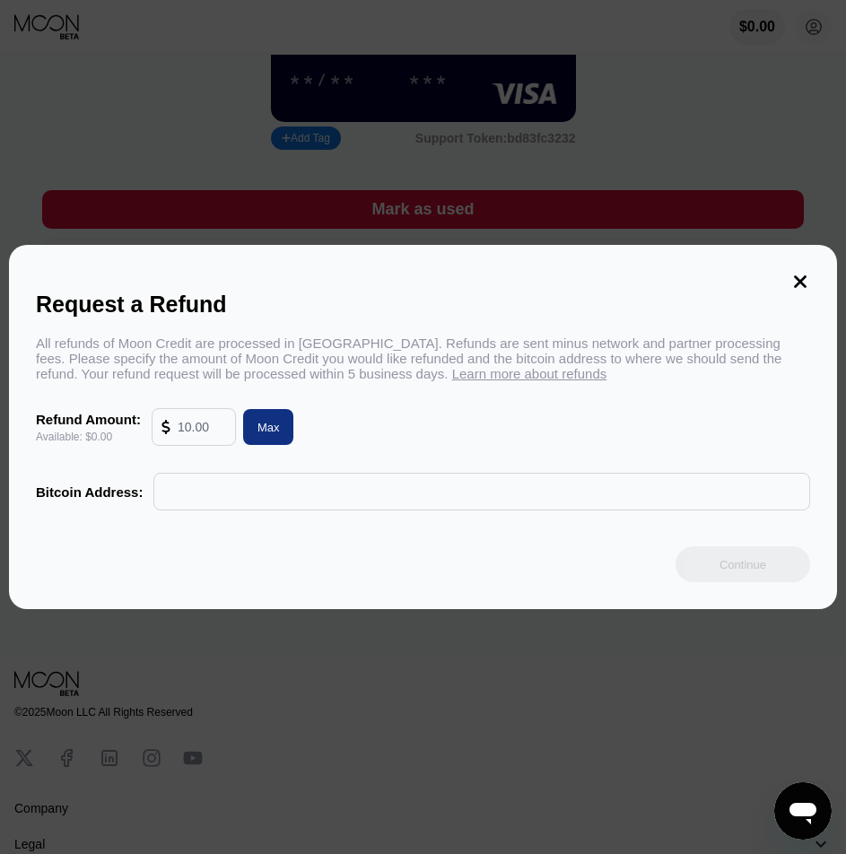
click at [217, 432] on input "text" at bounding box center [202, 427] width 48 height 36
click at [243, 436] on div "Max" at bounding box center [268, 427] width 51 height 36
type input "0.00"
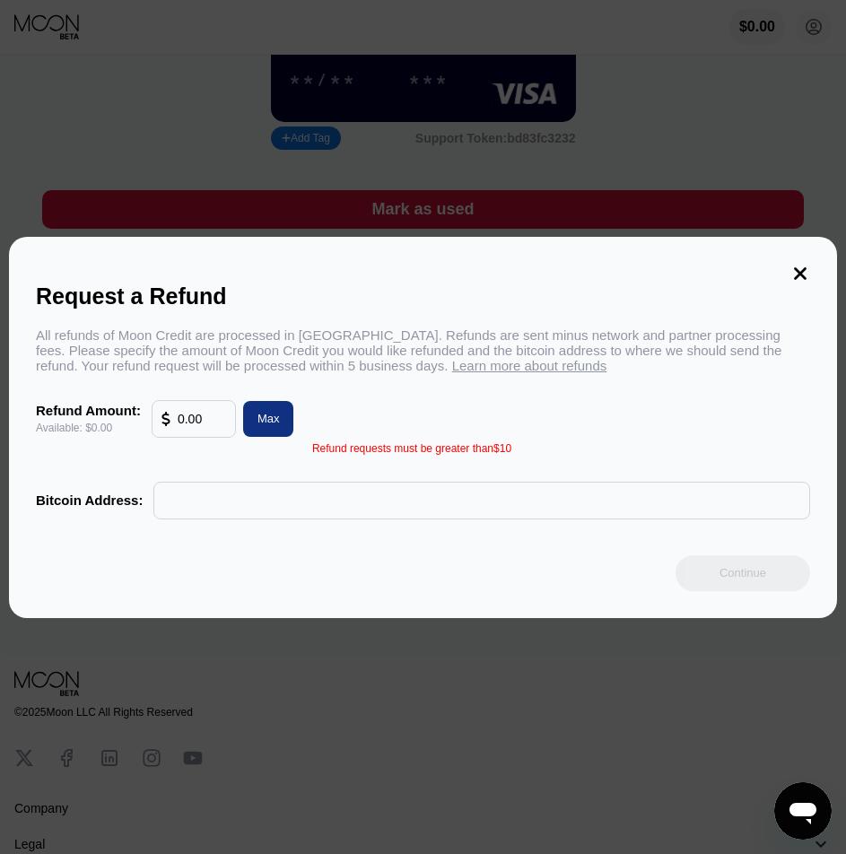
click at [357, 668] on div at bounding box center [430, 427] width 860 height 854
click at [798, 267] on icon at bounding box center [800, 274] width 20 height 20
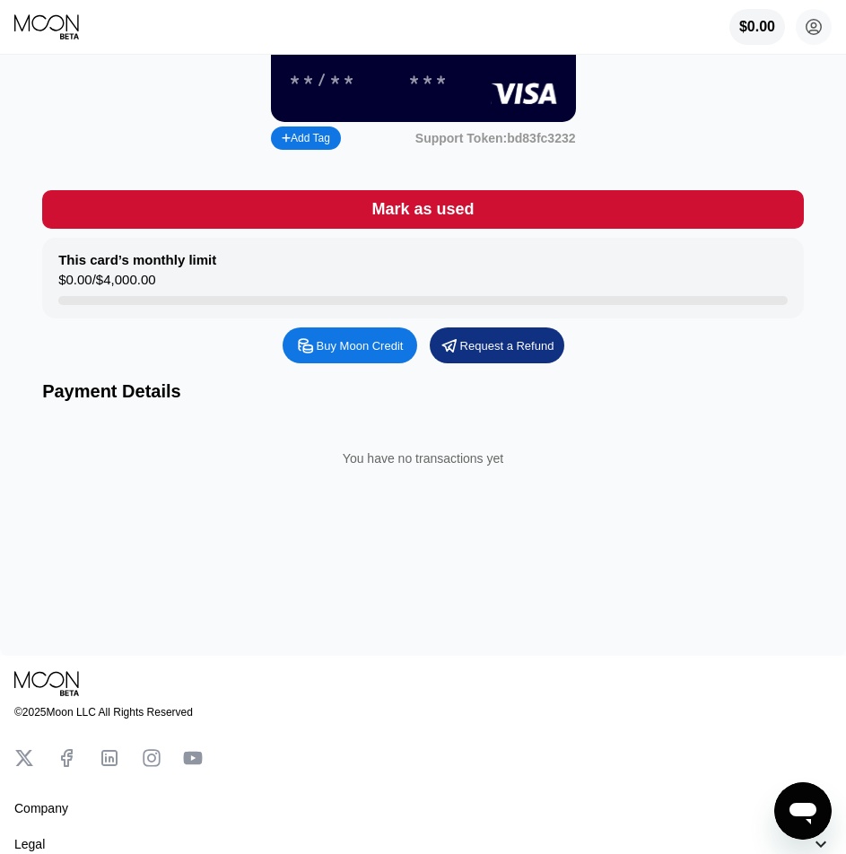
click at [360, 304] on div "This card’s monthly limit $0.00 / $4,000.00" at bounding box center [423, 278] width 762 height 81
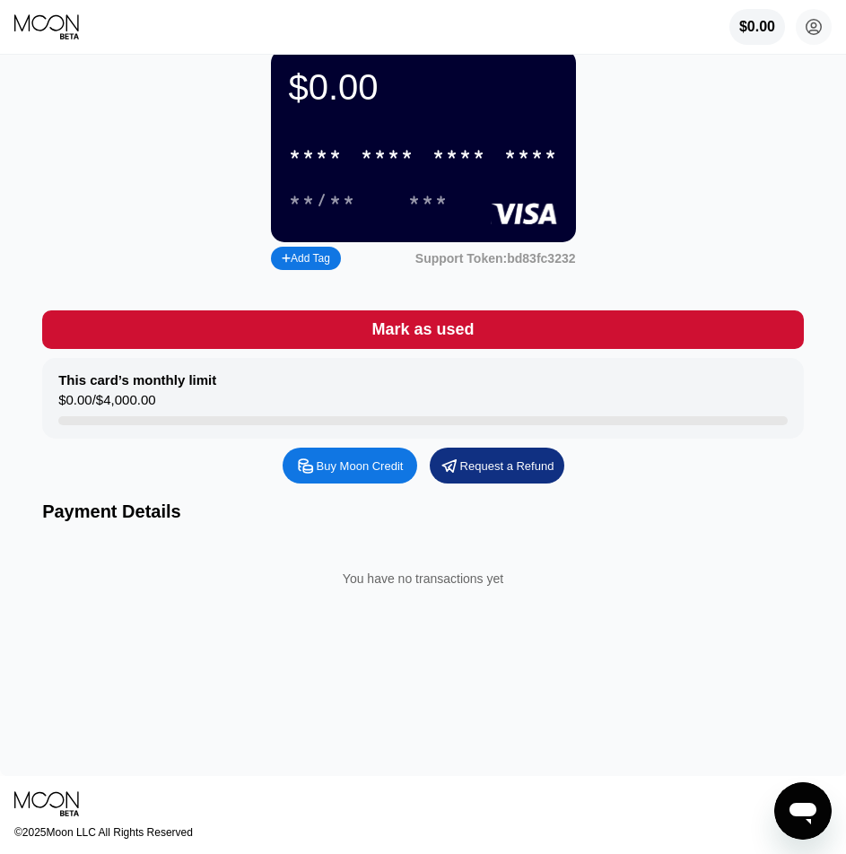
scroll to position [0, 0]
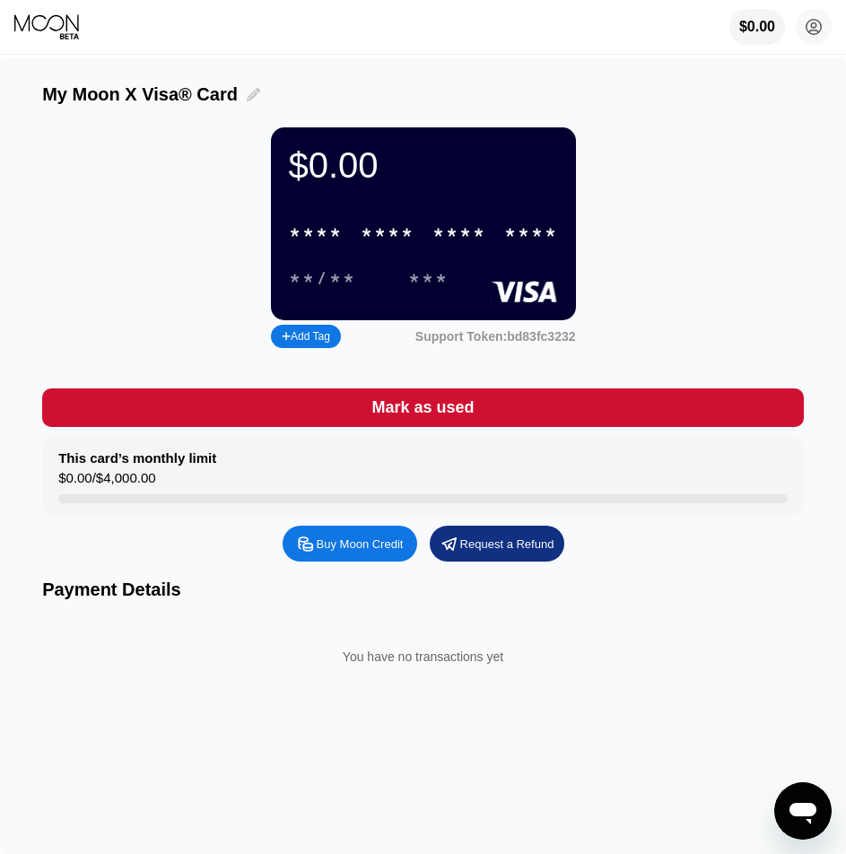
click at [251, 93] on icon at bounding box center [253, 94] width 13 height 13
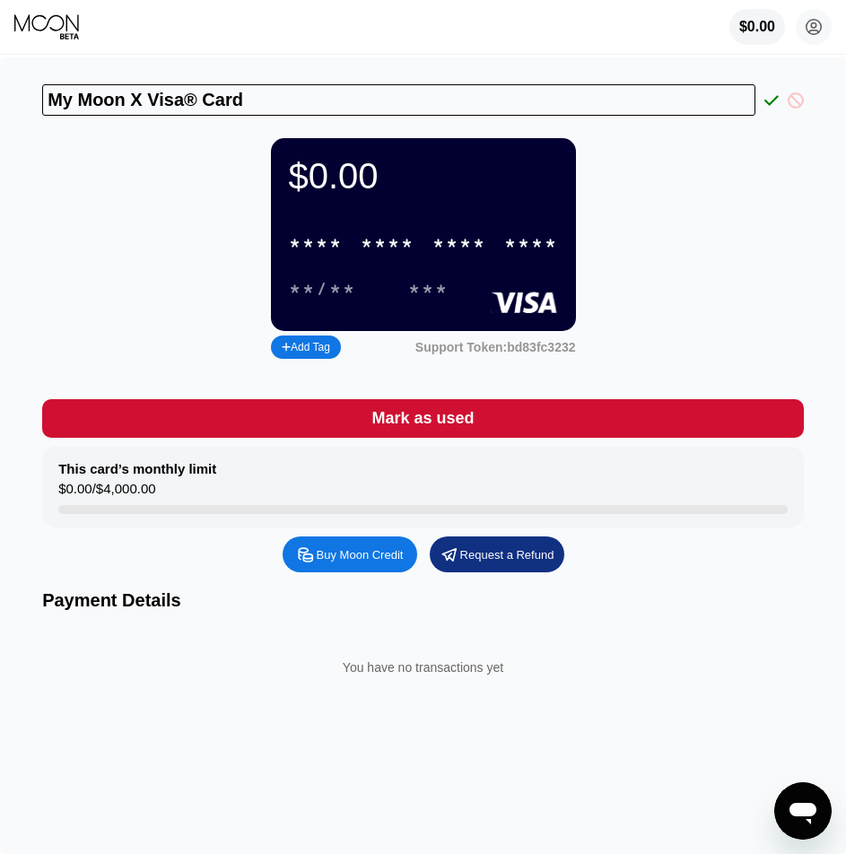
click at [780, 102] on div at bounding box center [791, 100] width 25 height 16
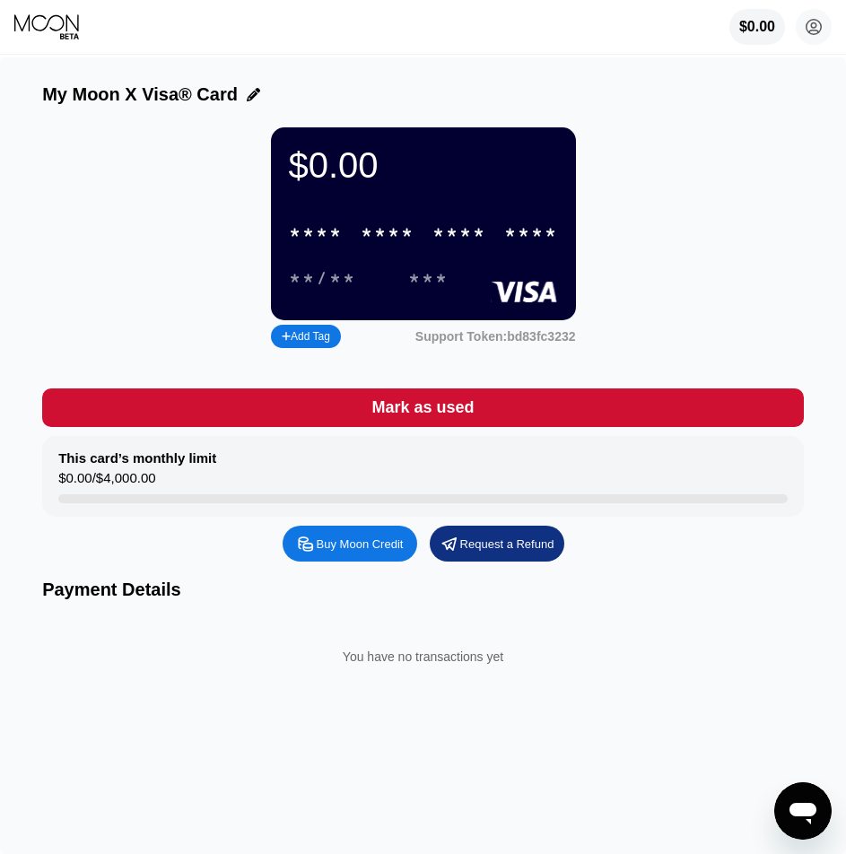
click at [370, 293] on div "**/**" at bounding box center [336, 279] width 94 height 30
click at [336, 290] on div "**/**" at bounding box center [322, 279] width 67 height 21
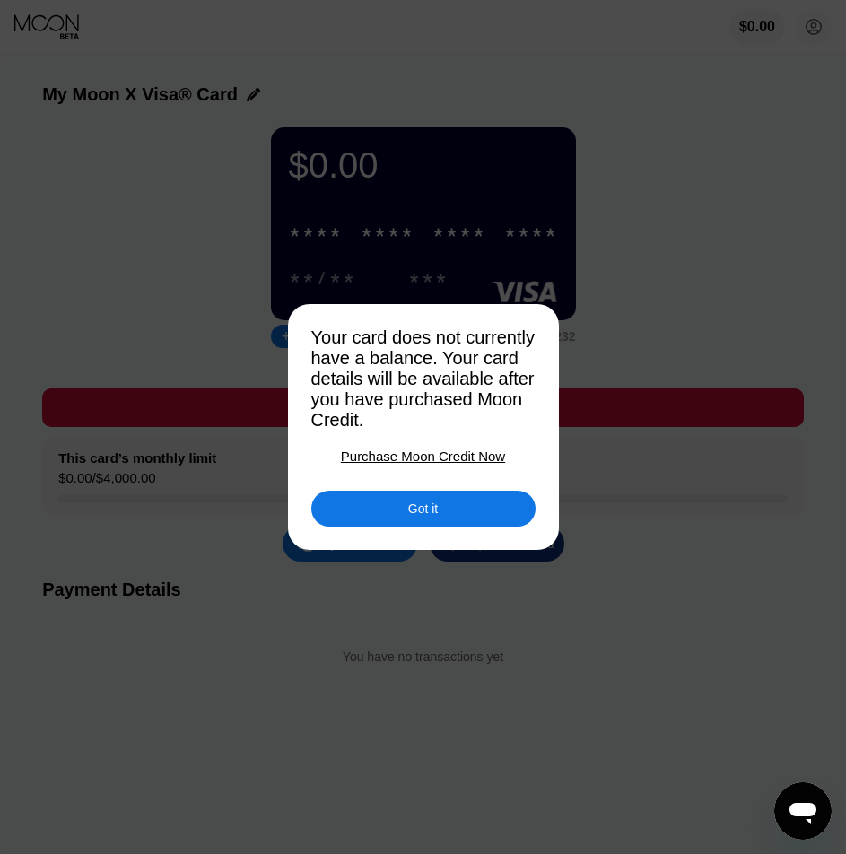
drag, startPoint x: 314, startPoint y: 332, endPoint x: 512, endPoint y: 432, distance: 221.9
click at [512, 431] on div "Your card does not currently have a balance. Your card details will be availabl…" at bounding box center [423, 378] width 224 height 103
drag, startPoint x: 512, startPoint y: 432, endPoint x: 630, endPoint y: 464, distance: 121.9
click at [630, 464] on div "Your card does not currently have a balance. Your card details will be availabl…" at bounding box center [423, 427] width 846 height 854
click at [630, 464] on div at bounding box center [430, 427] width 860 height 854
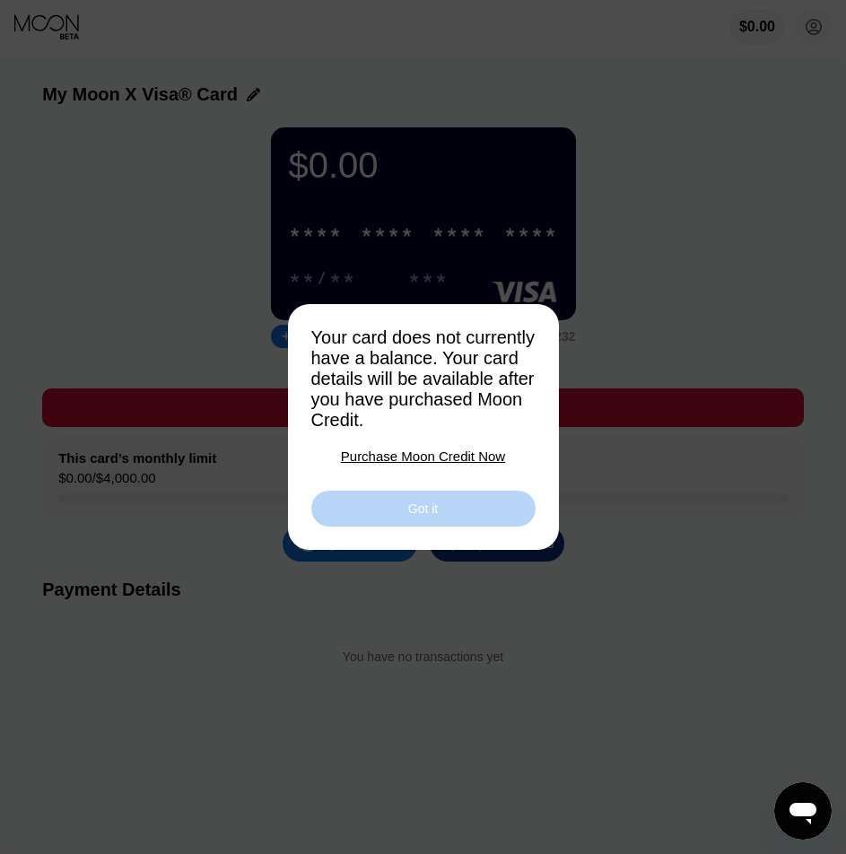
click at [432, 513] on div "Got it" at bounding box center [423, 509] width 30 height 16
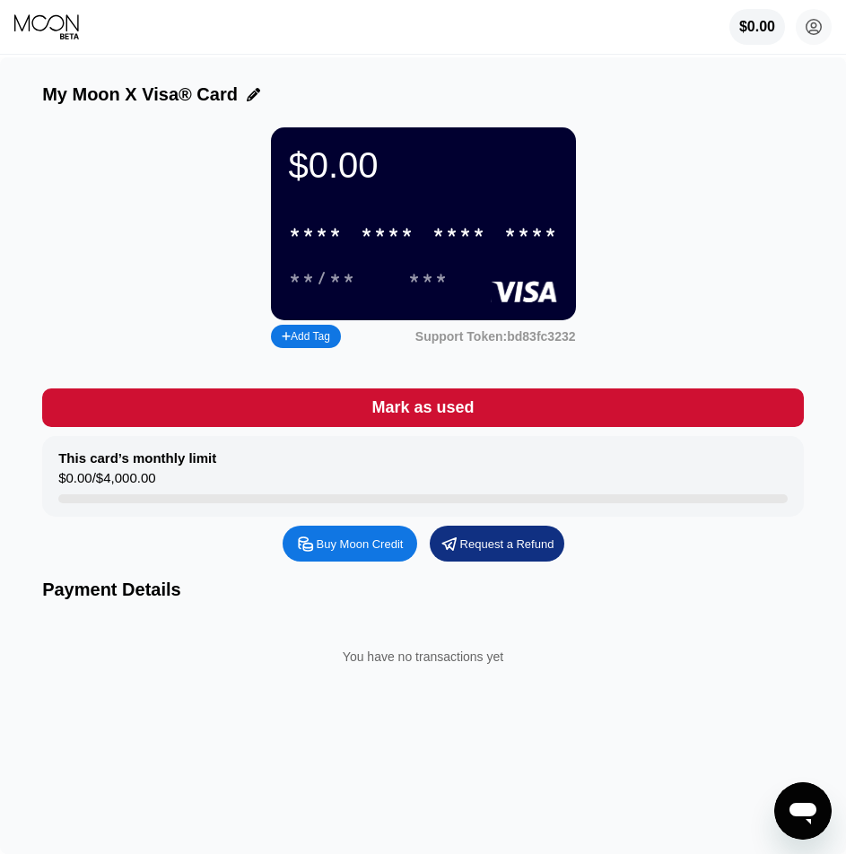
scroll to position [436, 0]
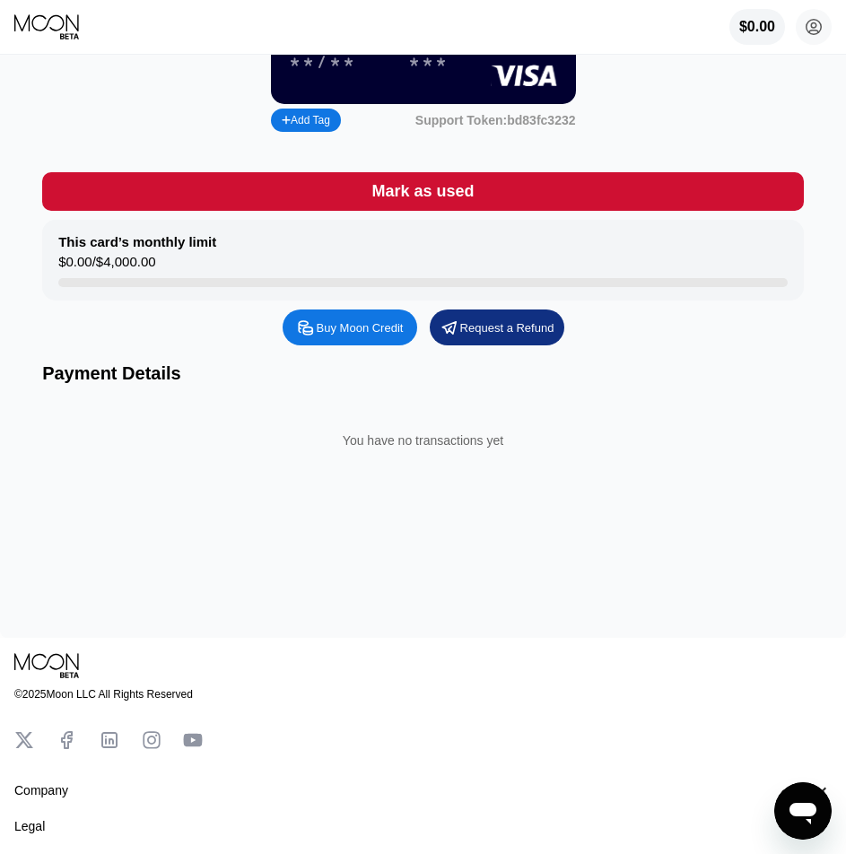
click at [146, 378] on div "Buy Moon Credit Request a Refund Payment Details You have no transactions yet" at bounding box center [423, 399] width 762 height 179
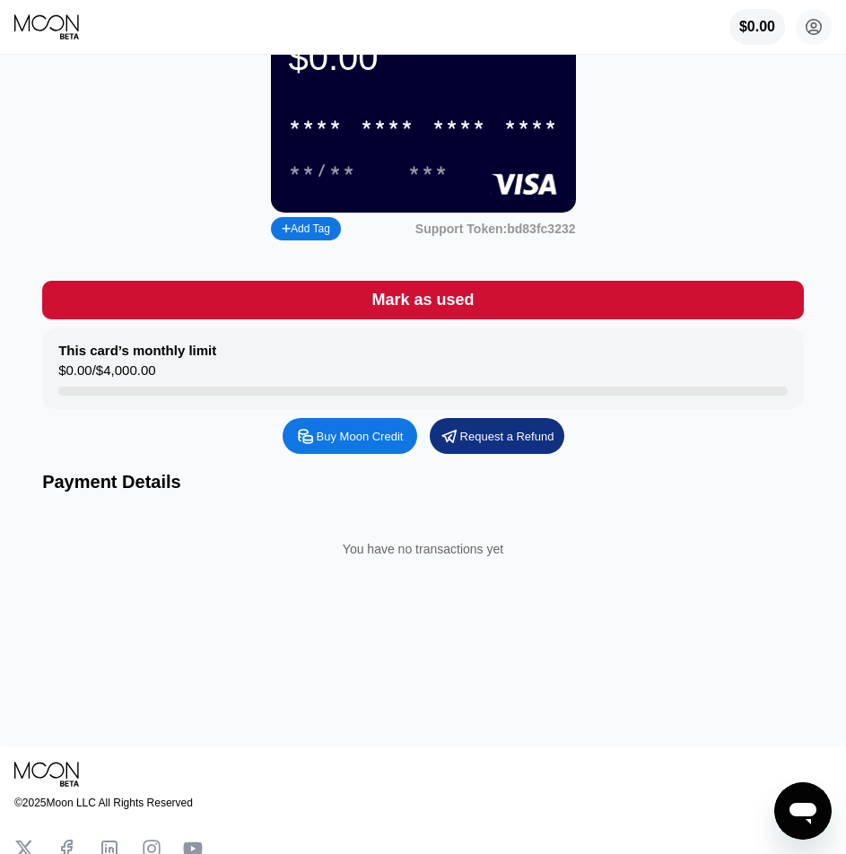
scroll to position [0, 0]
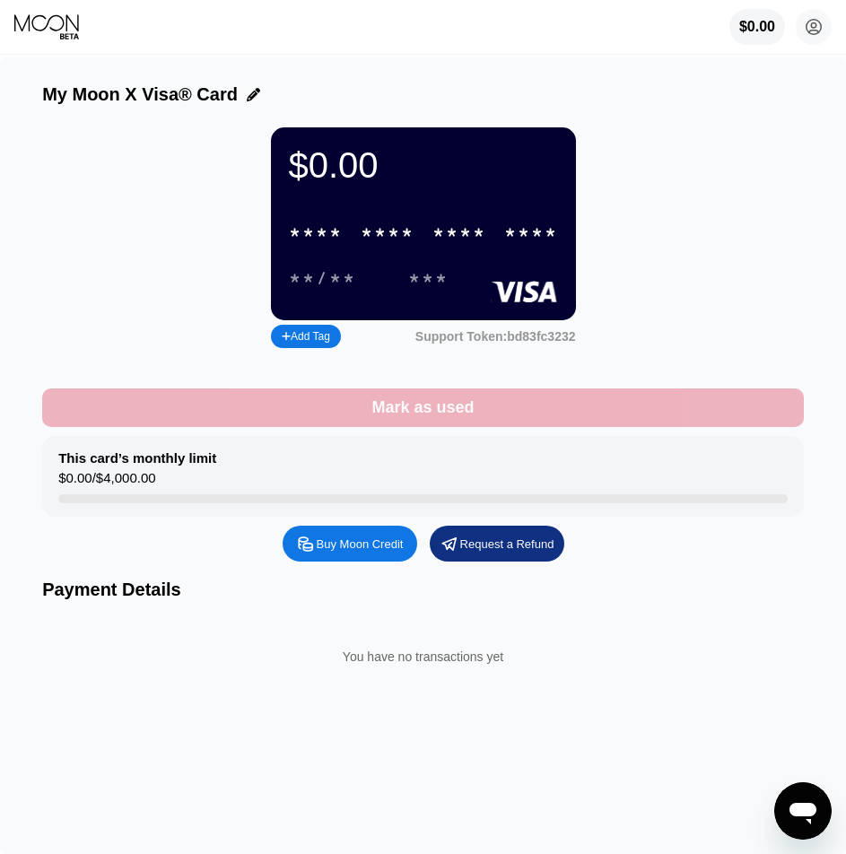
click at [453, 418] on div "Mark as used" at bounding box center [422, 407] width 102 height 21
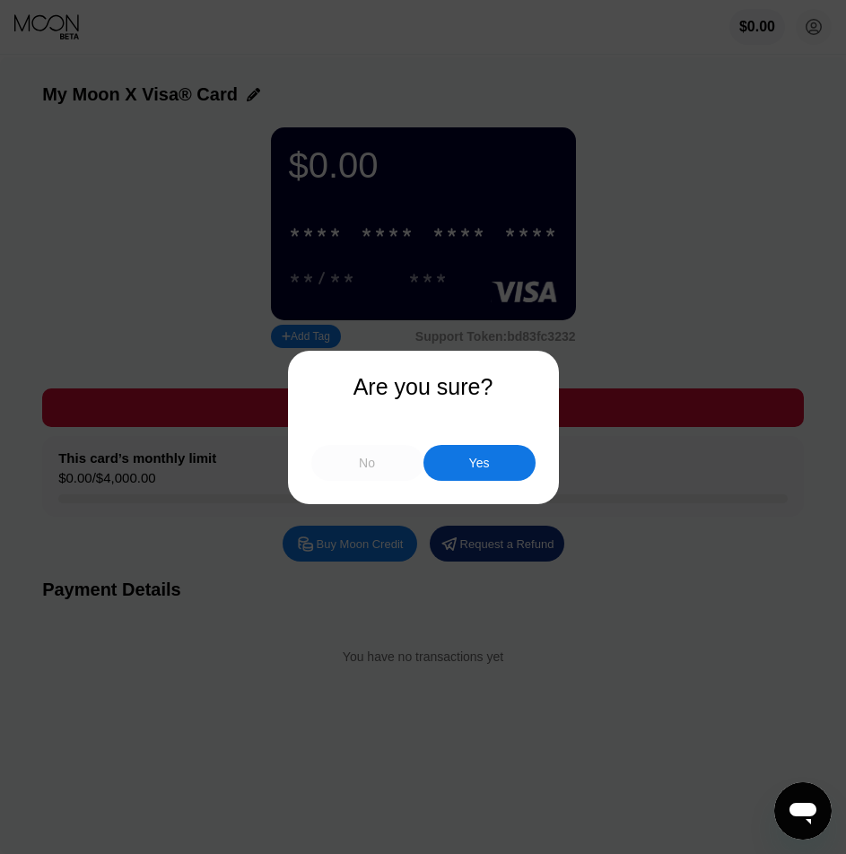
click at [389, 457] on div "No" at bounding box center [367, 463] width 112 height 36
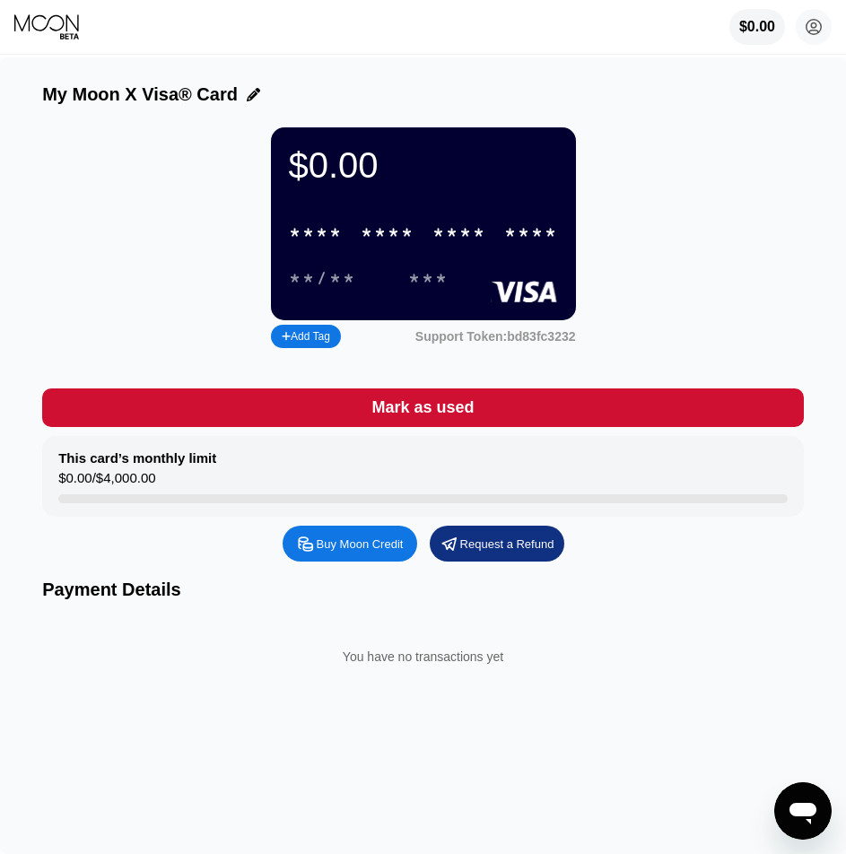
click at [31, 32] on icon at bounding box center [47, 26] width 67 height 27
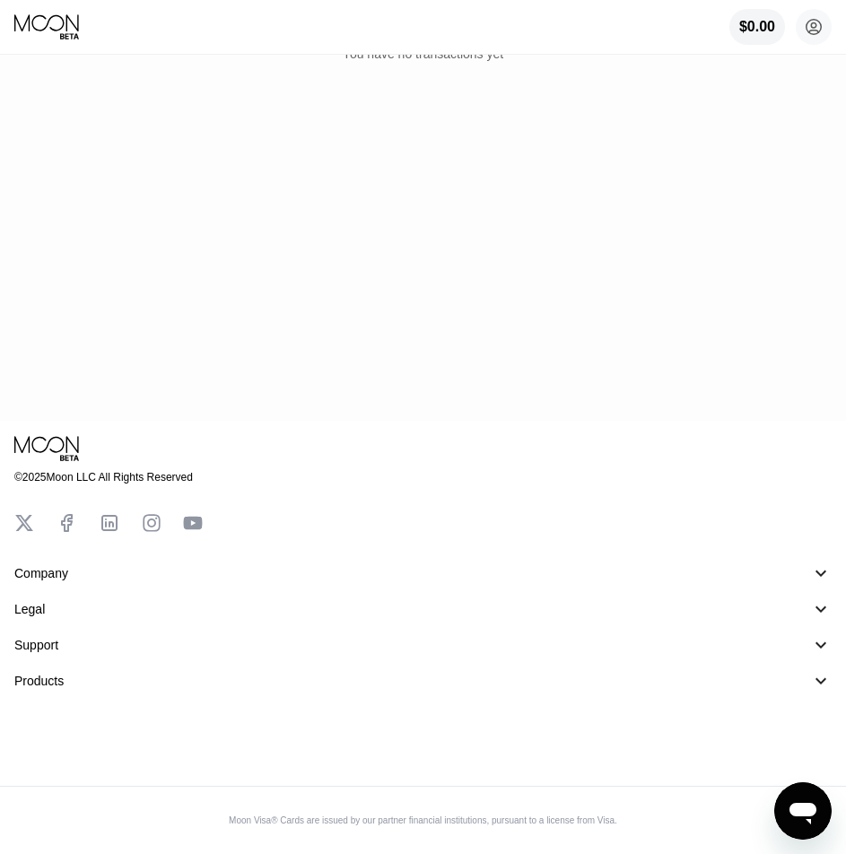
scroll to position [436, 0]
click at [49, 682] on div "Products" at bounding box center [38, 681] width 49 height 14
click at [58, 569] on div "Company" at bounding box center [41, 573] width 54 height 14
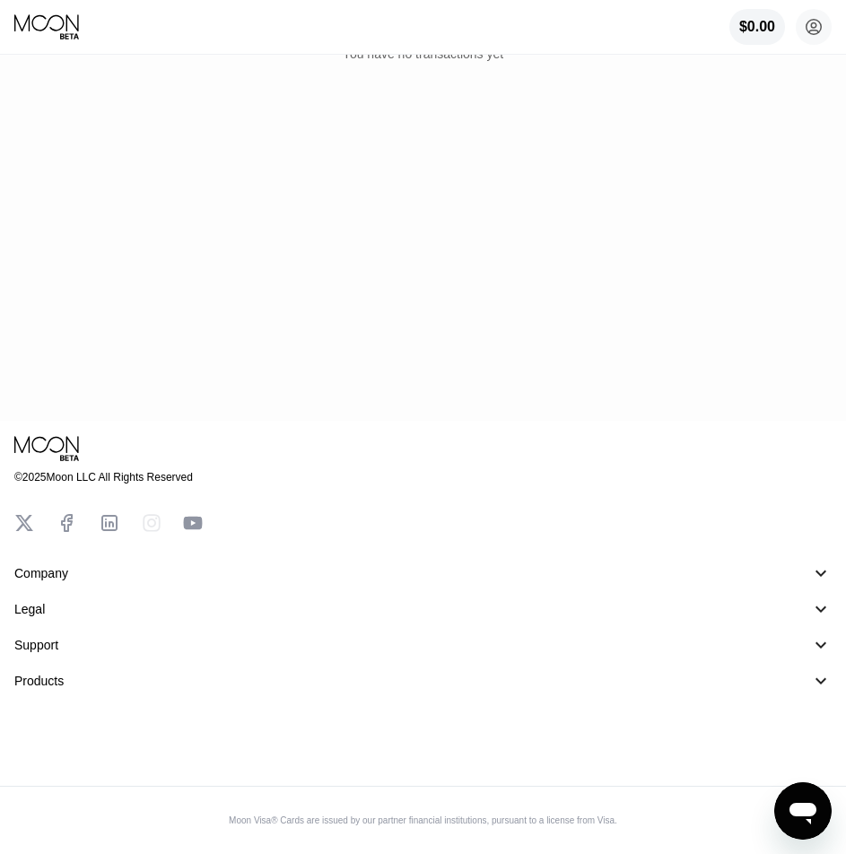
click at [151, 522] on icon at bounding box center [152, 523] width 20 height 20
click at [189, 524] on icon at bounding box center [193, 523] width 19 height 13
click at [737, 31] on div "$0.00" at bounding box center [757, 27] width 57 height 37
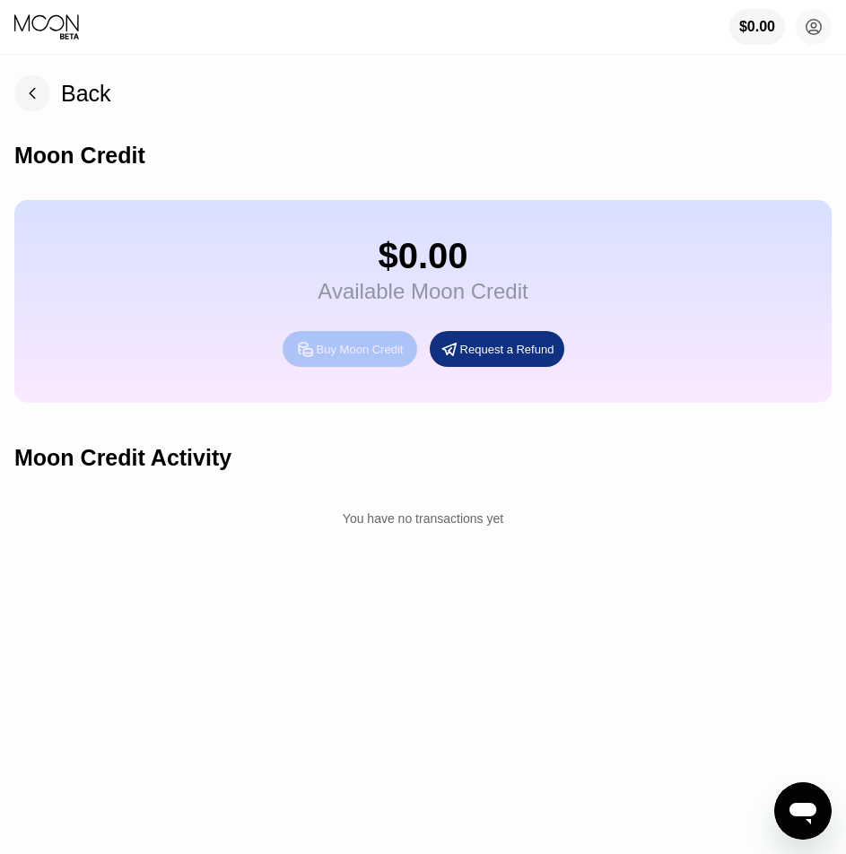
click at [349, 367] on div "Buy Moon Credit" at bounding box center [350, 349] width 135 height 36
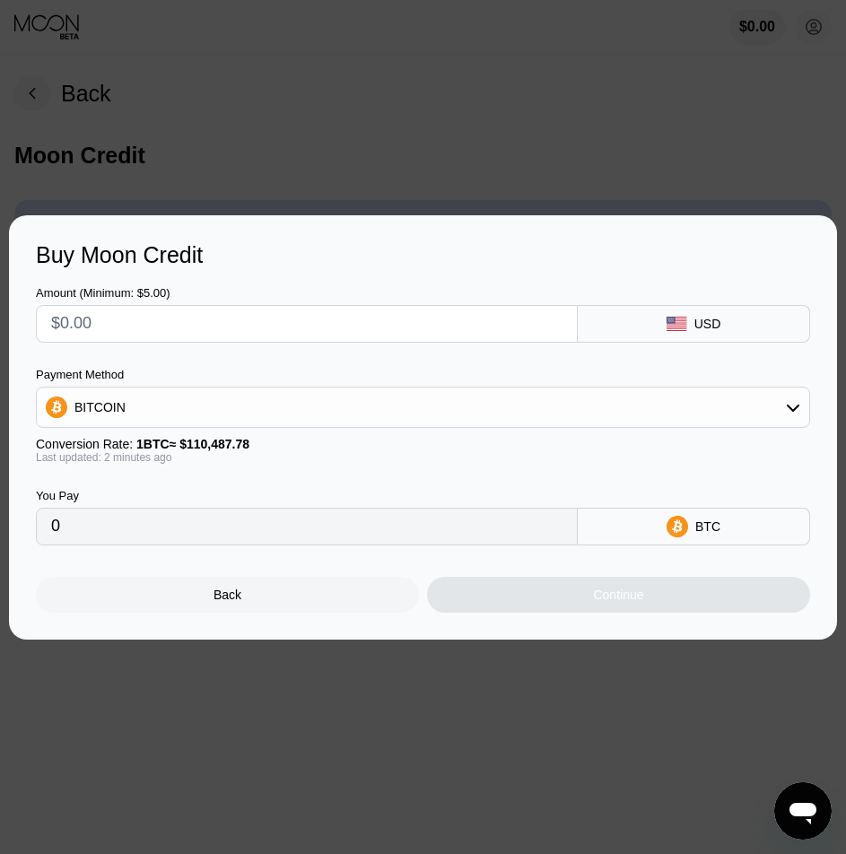
click at [644, 153] on div at bounding box center [430, 427] width 860 height 854
click at [385, 601] on div "Back" at bounding box center [227, 595] width 383 height 36
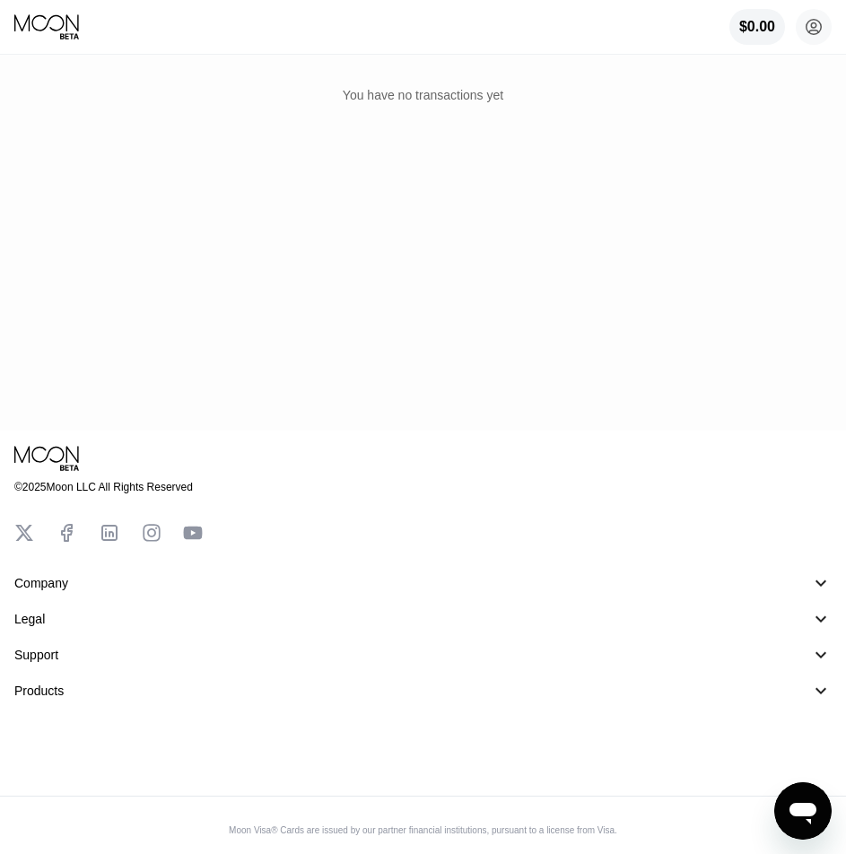
scroll to position [436, 0]
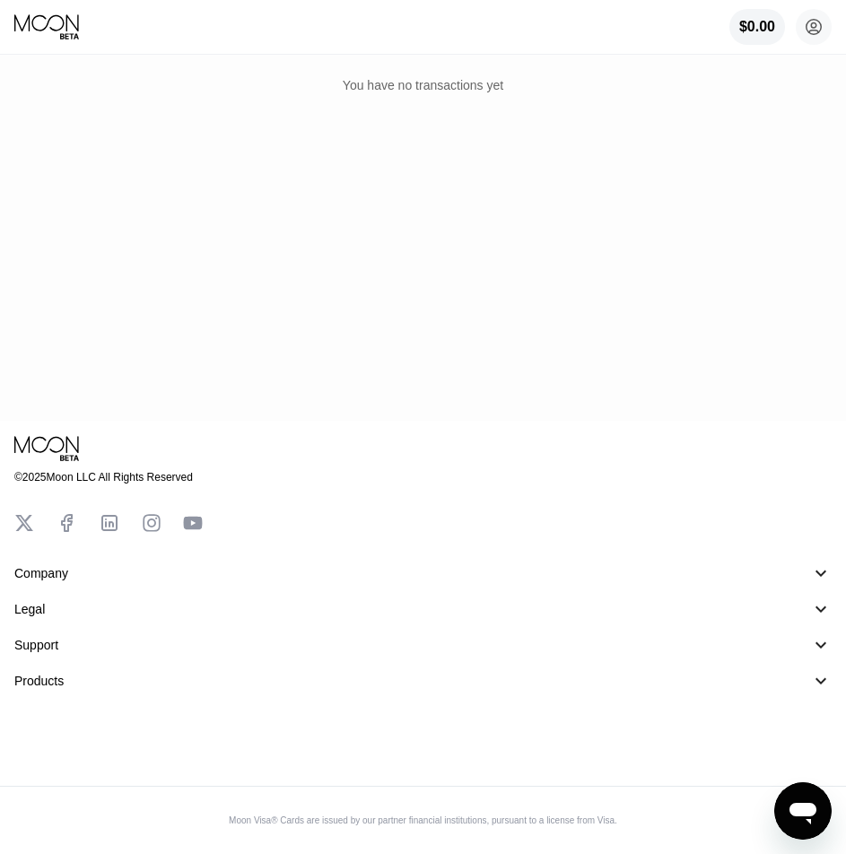
click at [61, 691] on div "© 2025 Moon LLC All Rights Reserved Company About Us Careers Contact Us Legal T…" at bounding box center [422, 577] width 817 height 285
click at [79, 678] on div "Products" at bounding box center [404, 681] width 781 height 14
click at [103, 654] on div "Support 󰅀" at bounding box center [422, 645] width 817 height 22
click at [54, 716] on div "Contact Us" at bounding box center [422, 705] width 817 height 23
click at [54, 712] on div "Contact Us" at bounding box center [60, 705] width 62 height 14
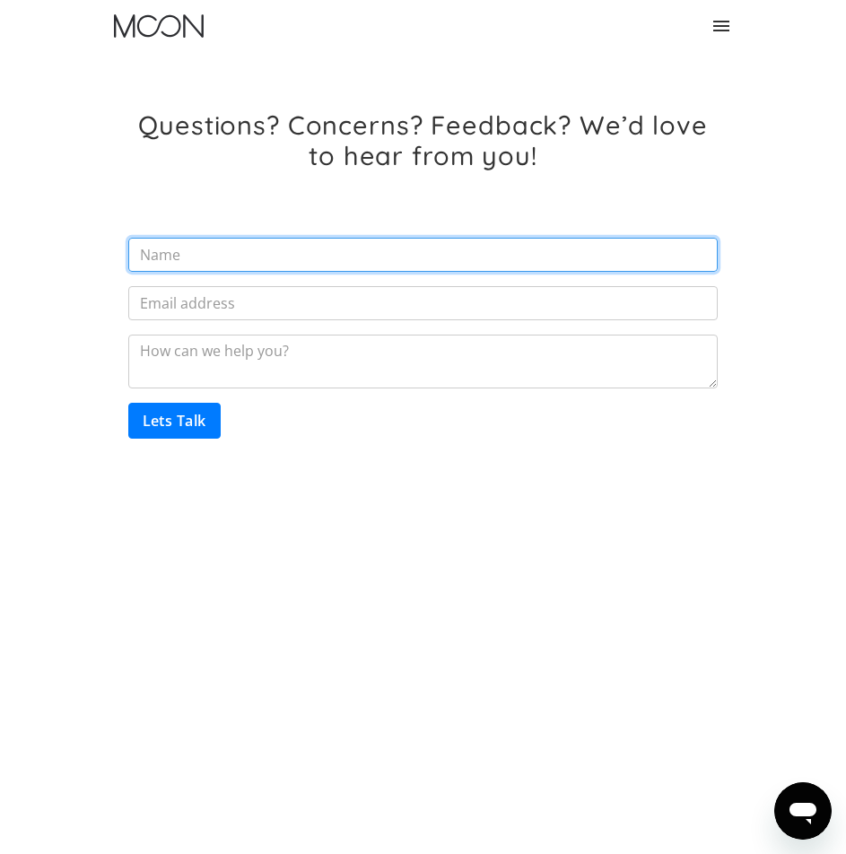
click at [281, 252] on input "Email Form" at bounding box center [423, 255] width 590 height 34
type input "maxim"
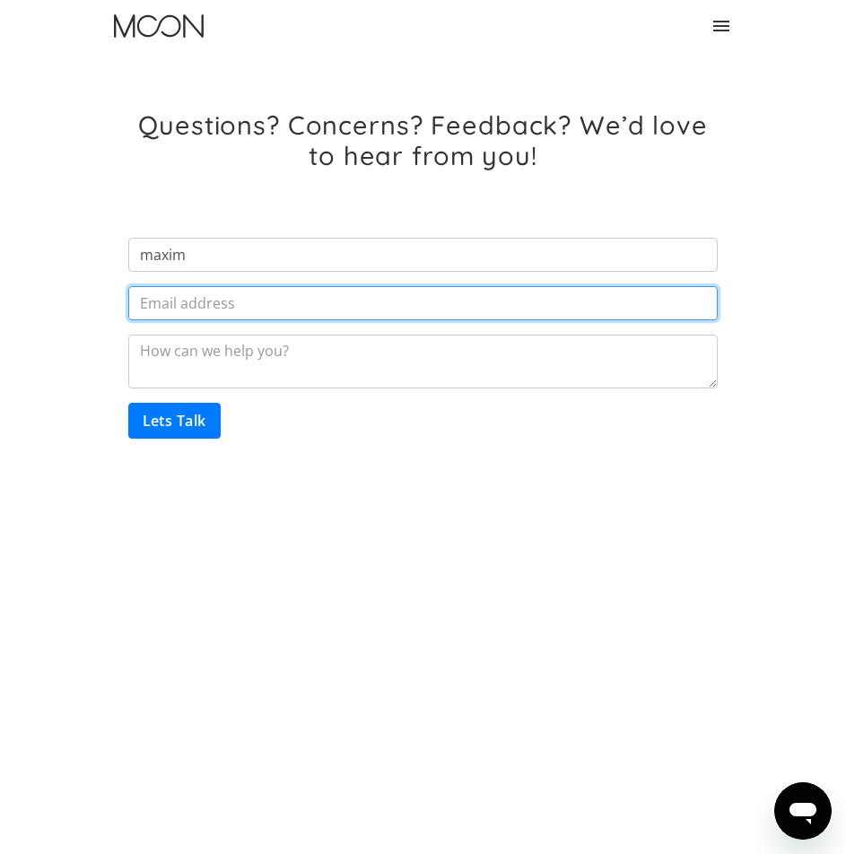
click at [273, 316] on input "Email Form" at bounding box center [423, 303] width 590 height 34
type input "[EMAIL_ADDRESS][DOMAIN_NAME]"
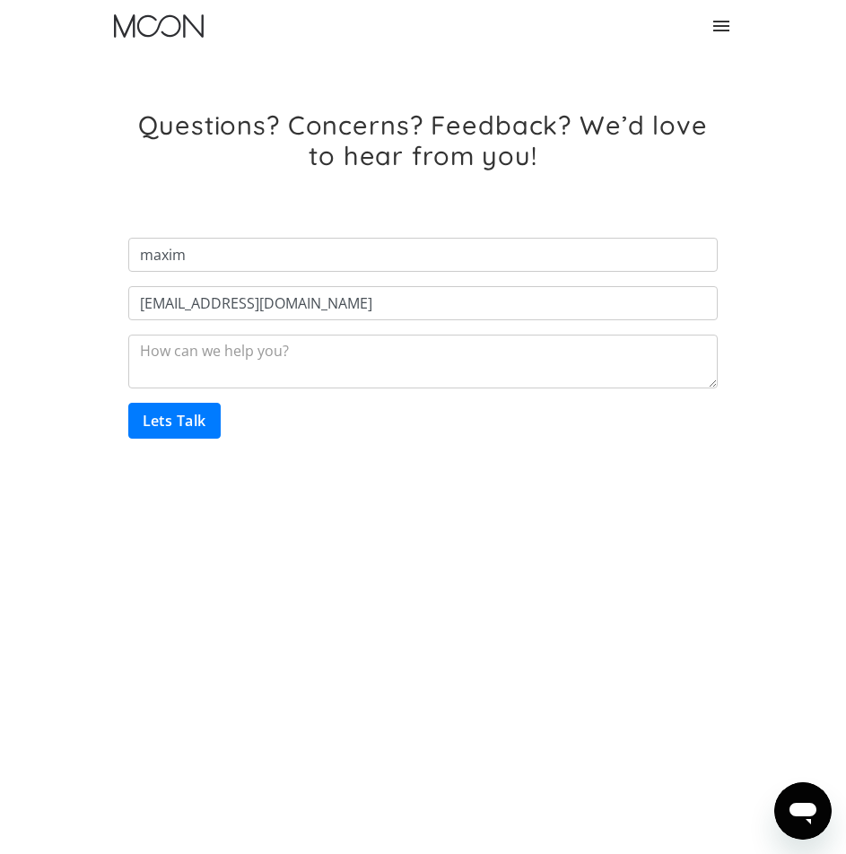
drag, startPoint x: 278, startPoint y: 333, endPoint x: 273, endPoint y: 362, distance: 29.2
click at [273, 362] on form "[PERSON_NAME] [PERSON_NAME][EMAIL_ADDRESS][DOMAIN_NAME] Lets Talk" at bounding box center [423, 330] width 590 height 215
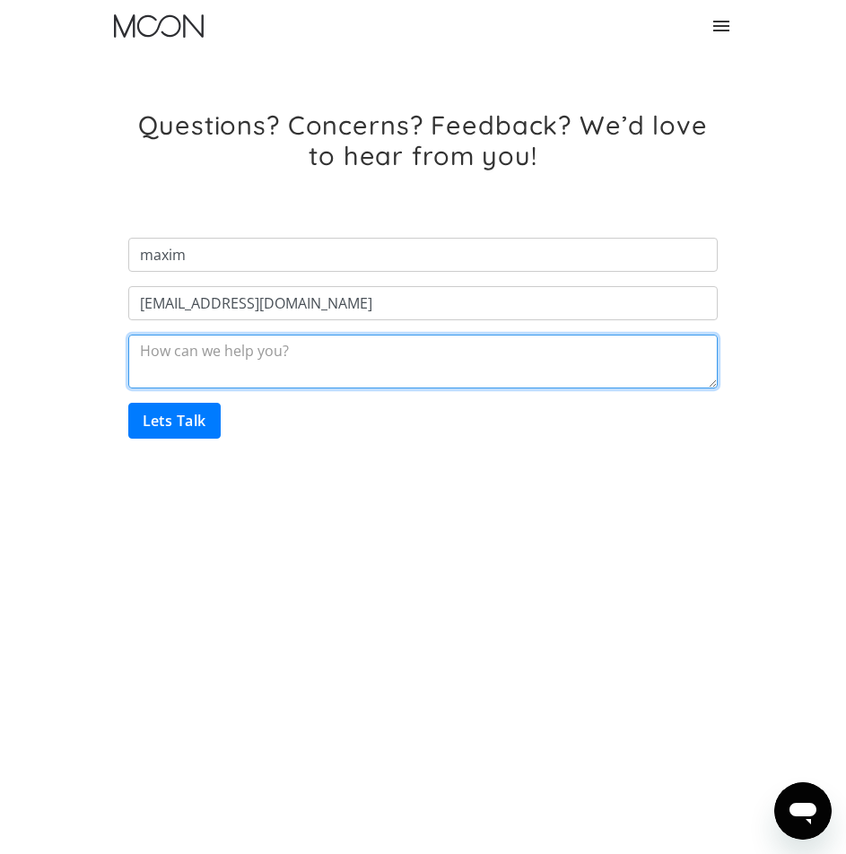
click at [273, 362] on textarea "Email Form" at bounding box center [423, 362] width 590 height 54
type textarea "Ваши социальные сети пустую 4 года [PERSON_NAME] еще работает?"
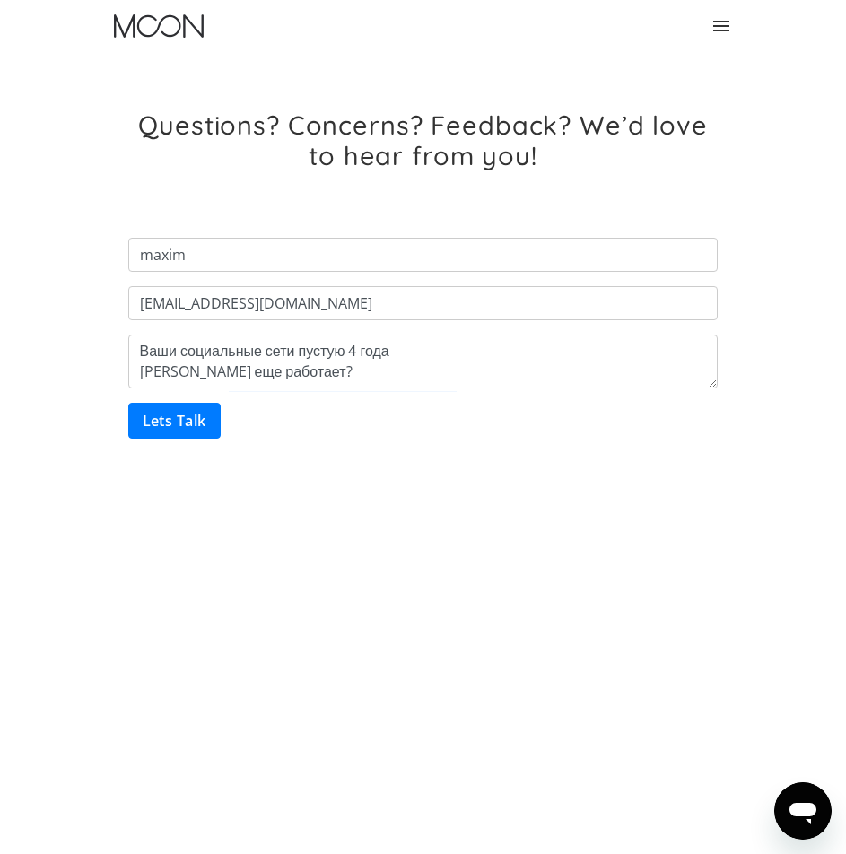
click at [179, 416] on input "Lets Talk" at bounding box center [174, 421] width 92 height 36
type input "Please wait..."
